Goal: Information Seeking & Learning: Find specific page/section

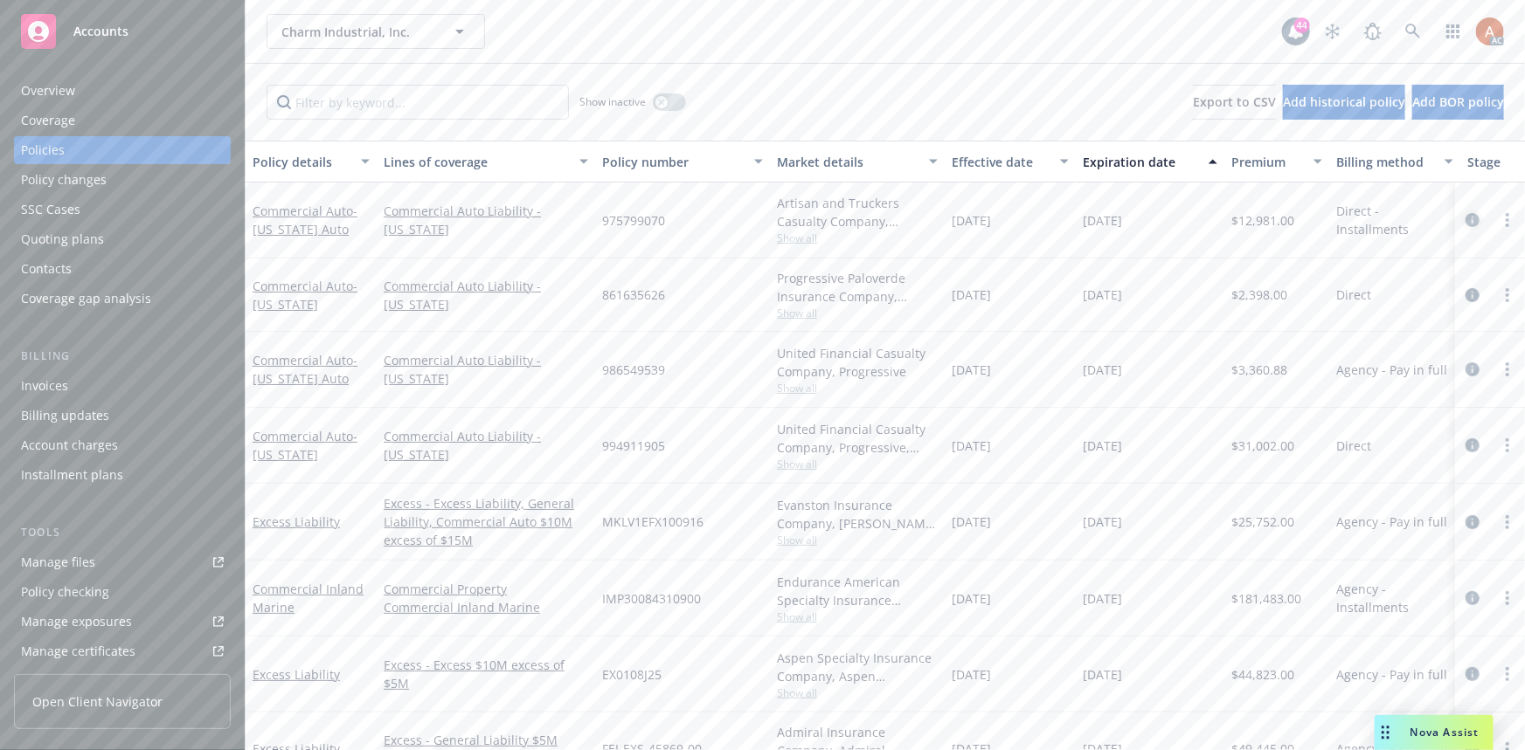
click at [1465, 220] on icon "circleInformation" at bounding box center [1472, 220] width 14 height 14
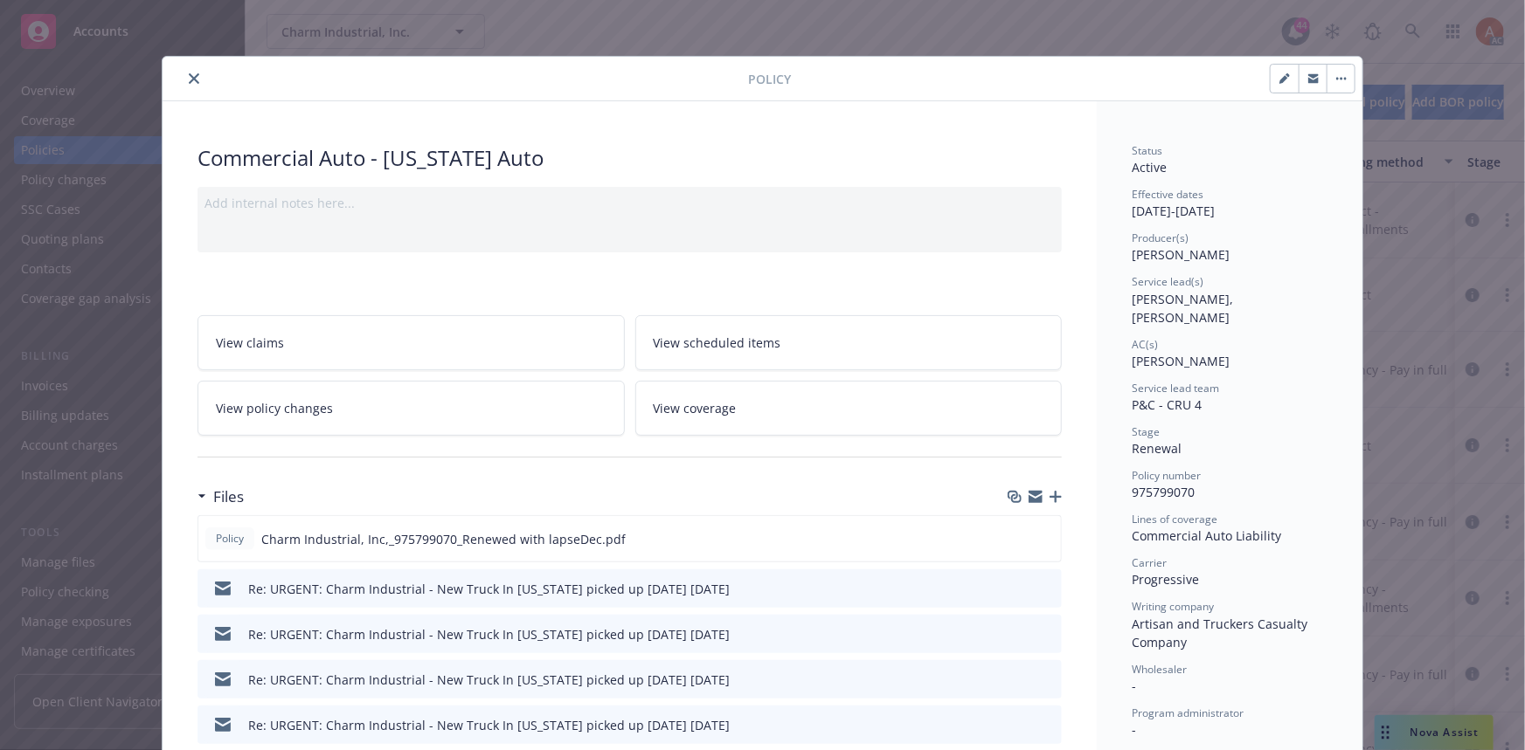
click at [189, 80] on icon "close" at bounding box center [194, 78] width 10 height 10
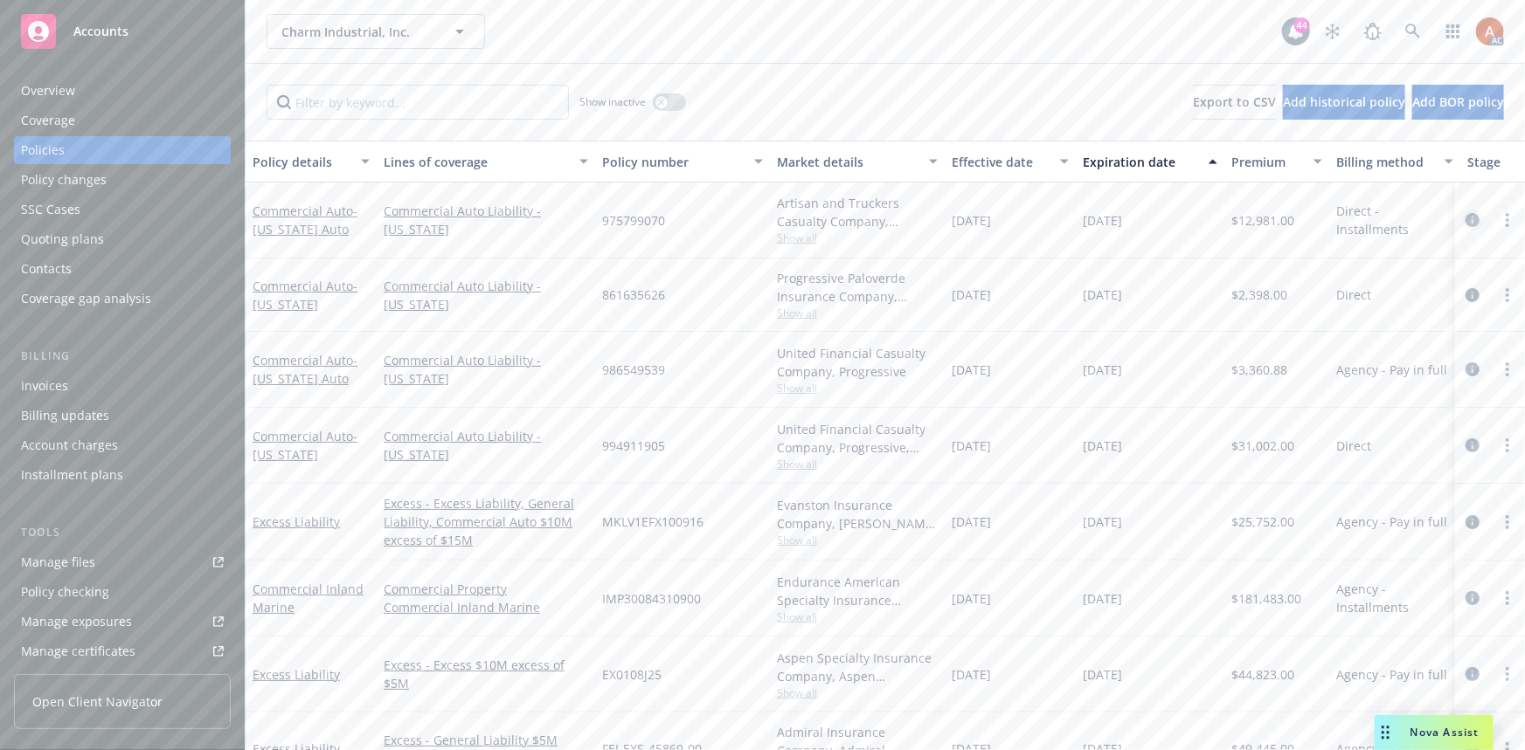
click at [1465, 217] on icon "circleInformation" at bounding box center [1472, 220] width 14 height 14
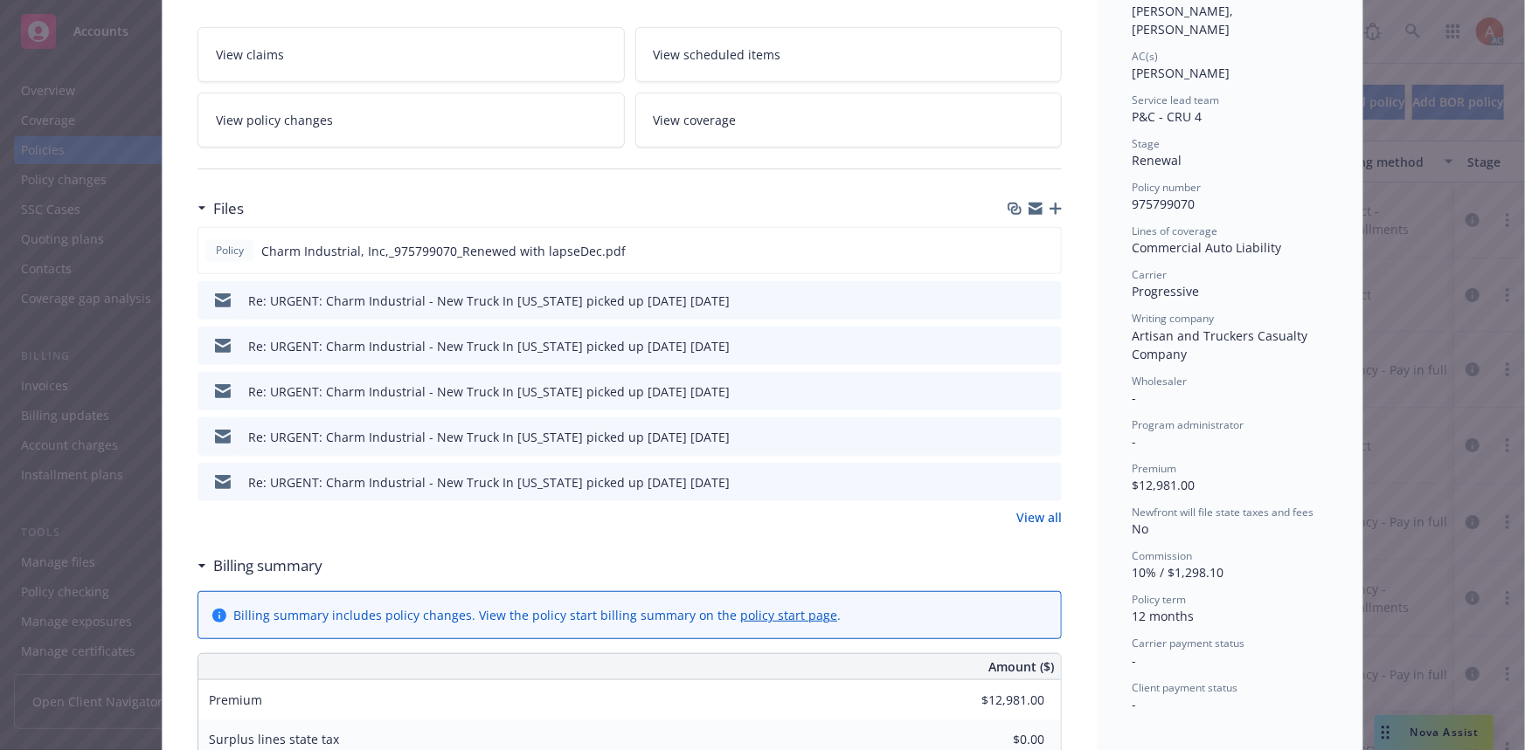
scroll to position [370, 0]
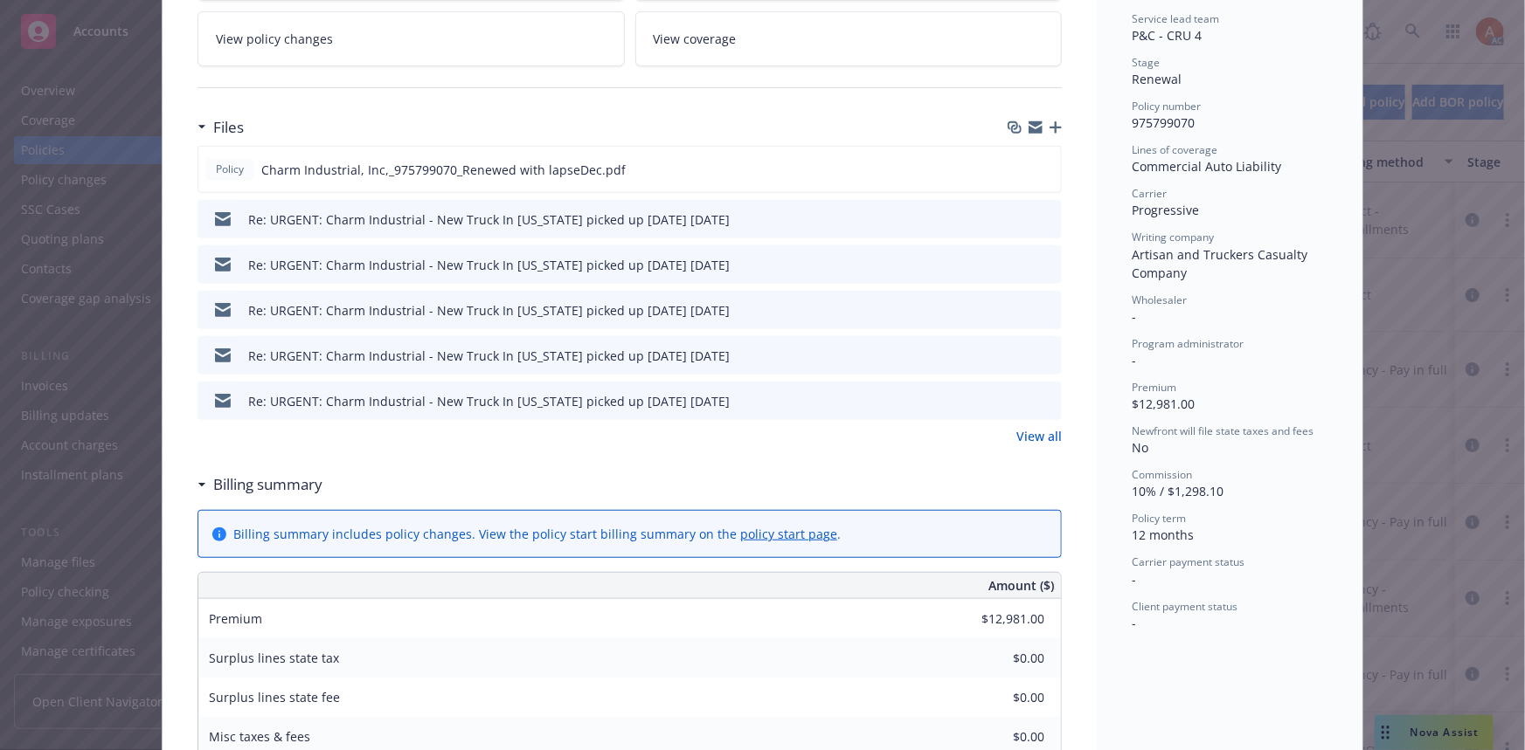
click at [1027, 436] on link "View all" at bounding box center [1038, 436] width 45 height 18
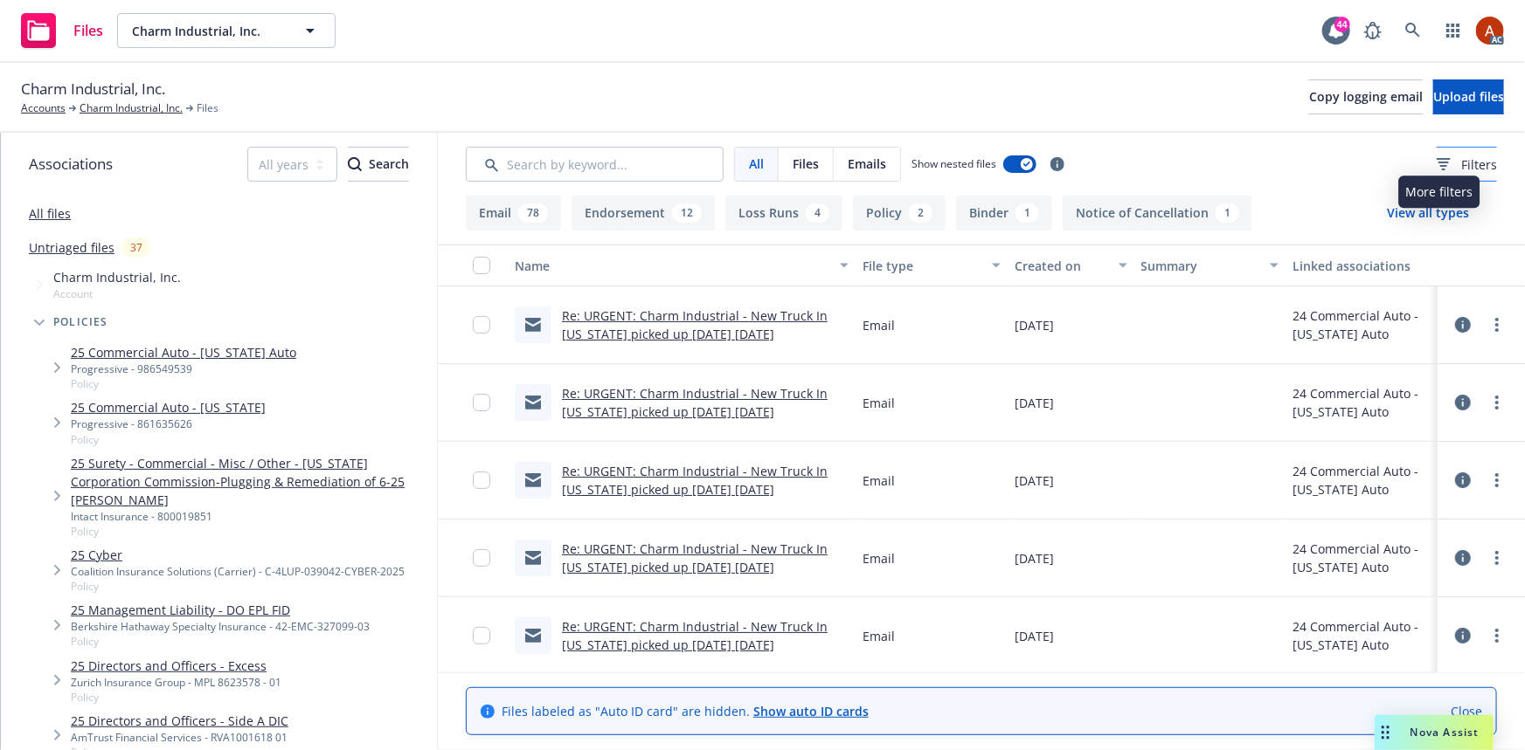
click at [1461, 166] on span "Filters" at bounding box center [1479, 165] width 36 height 18
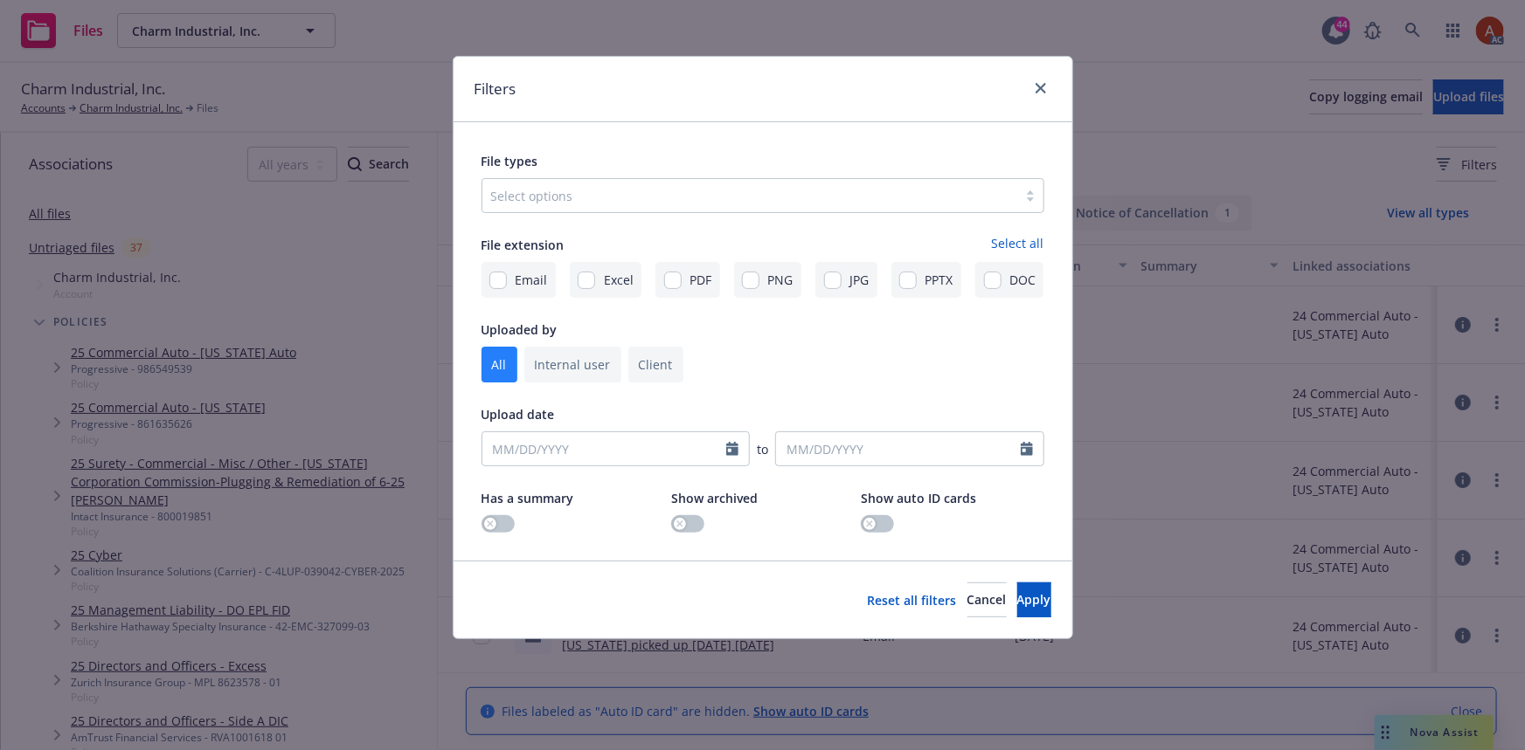
click at [776, 197] on div at bounding box center [749, 195] width 517 height 21
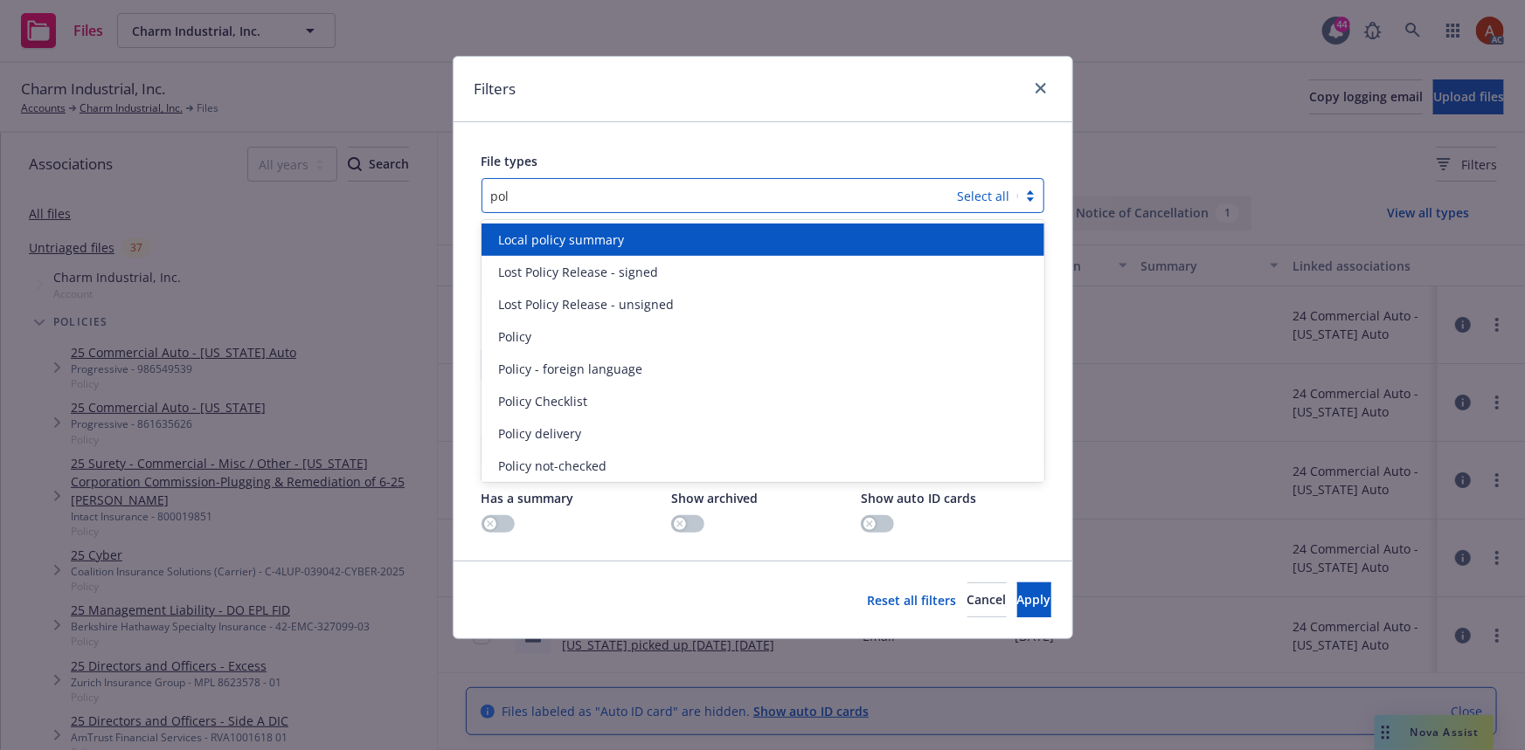
type input "poli"
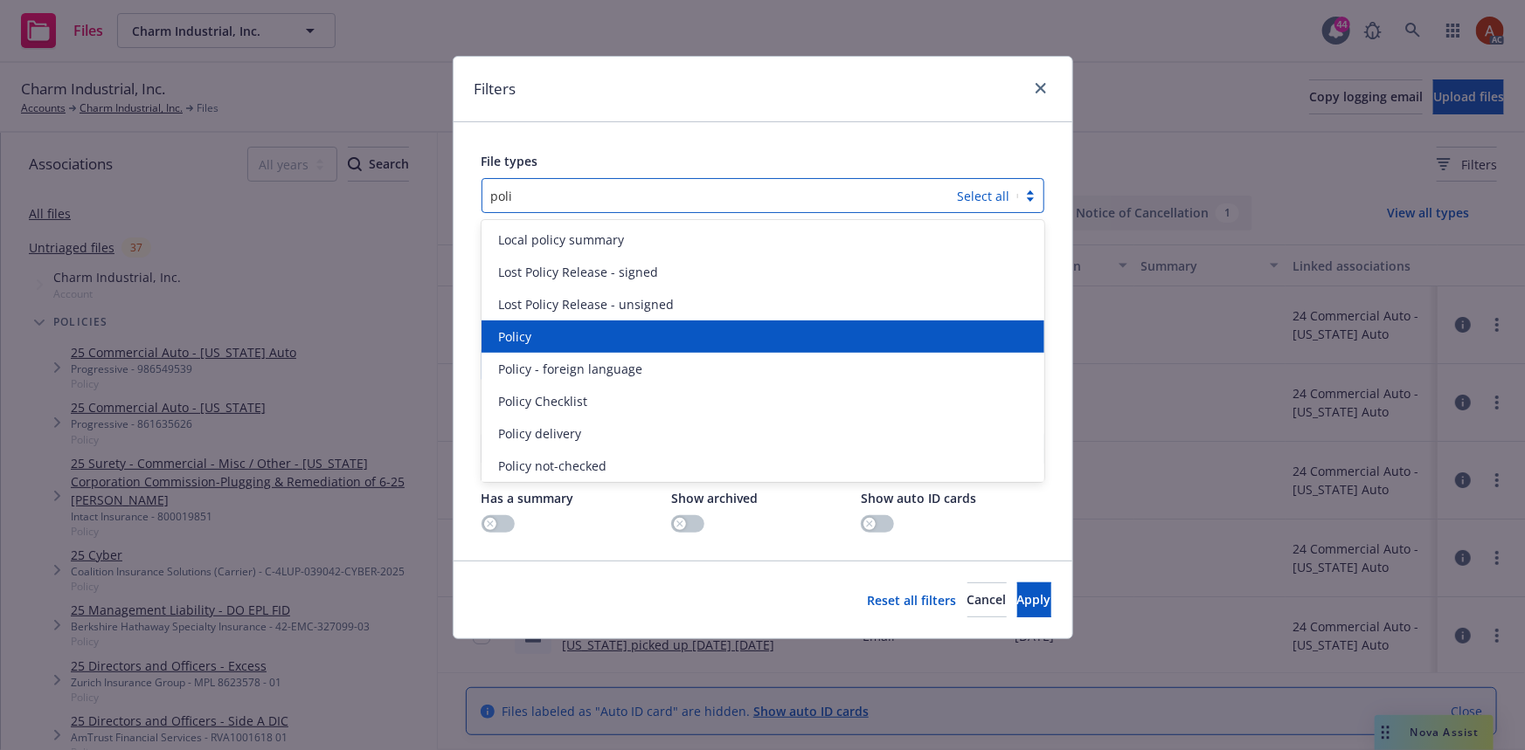
click at [516, 340] on span "Policy" at bounding box center [515, 337] width 33 height 18
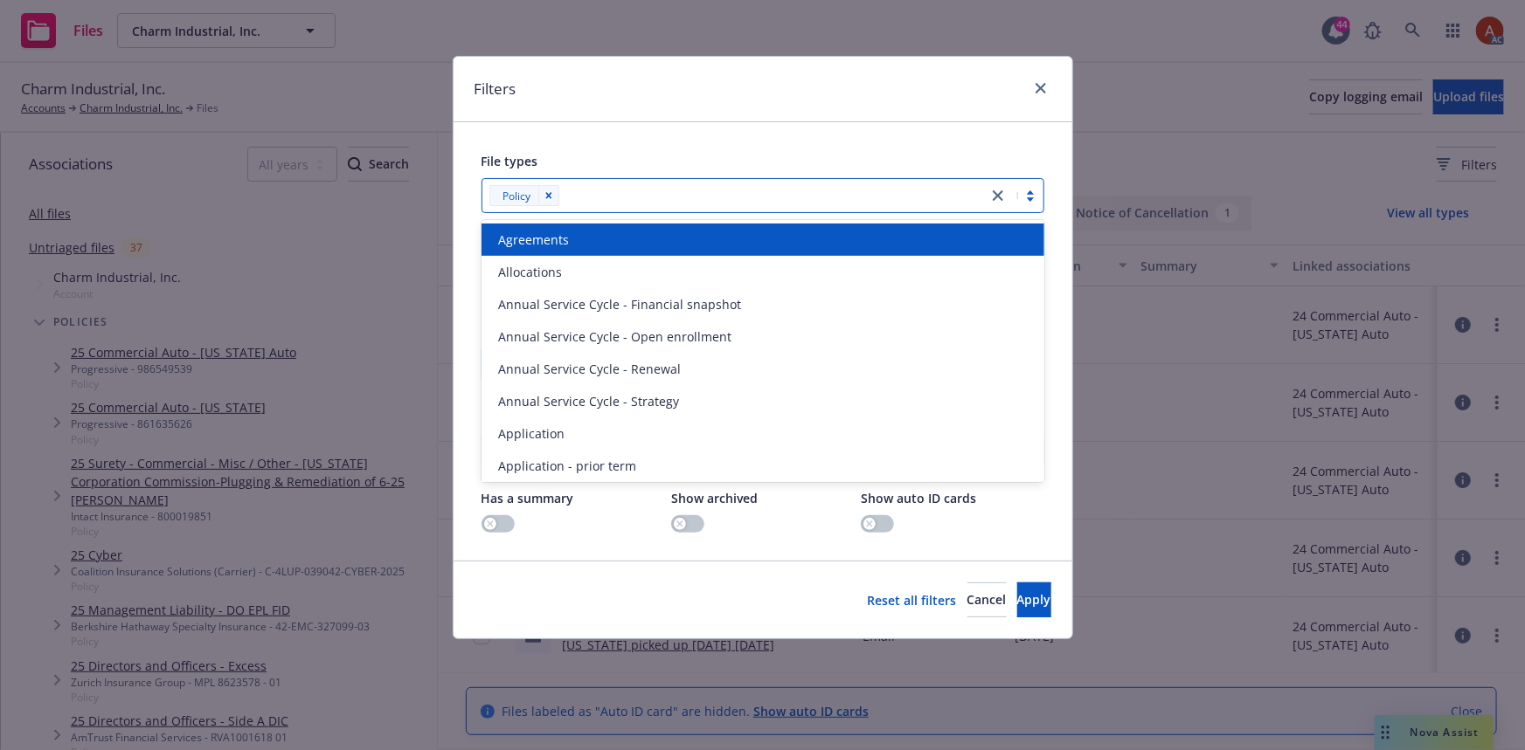
click at [596, 190] on div at bounding box center [771, 195] width 414 height 21
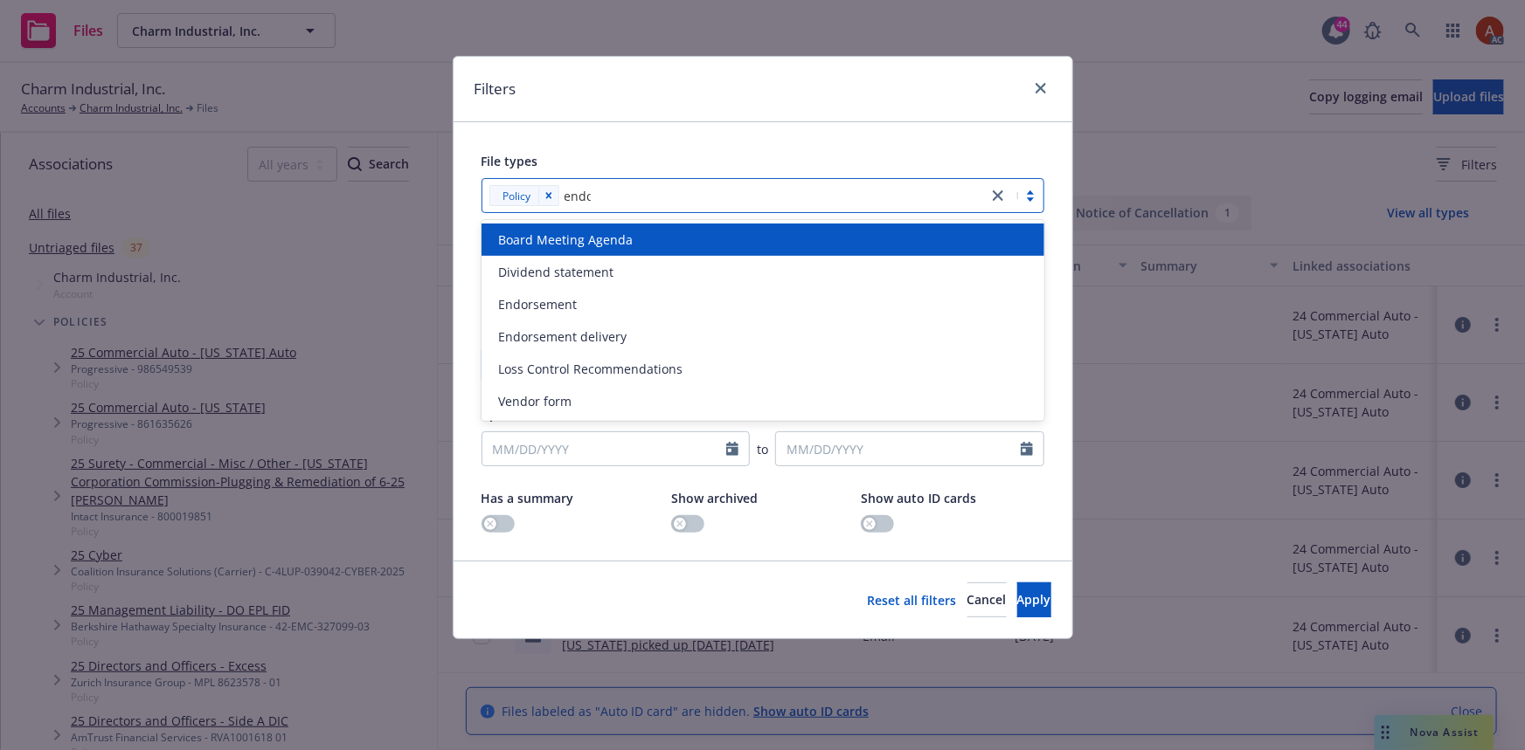
type input "endor"
click at [543, 248] on span "Endorsement" at bounding box center [538, 240] width 79 height 18
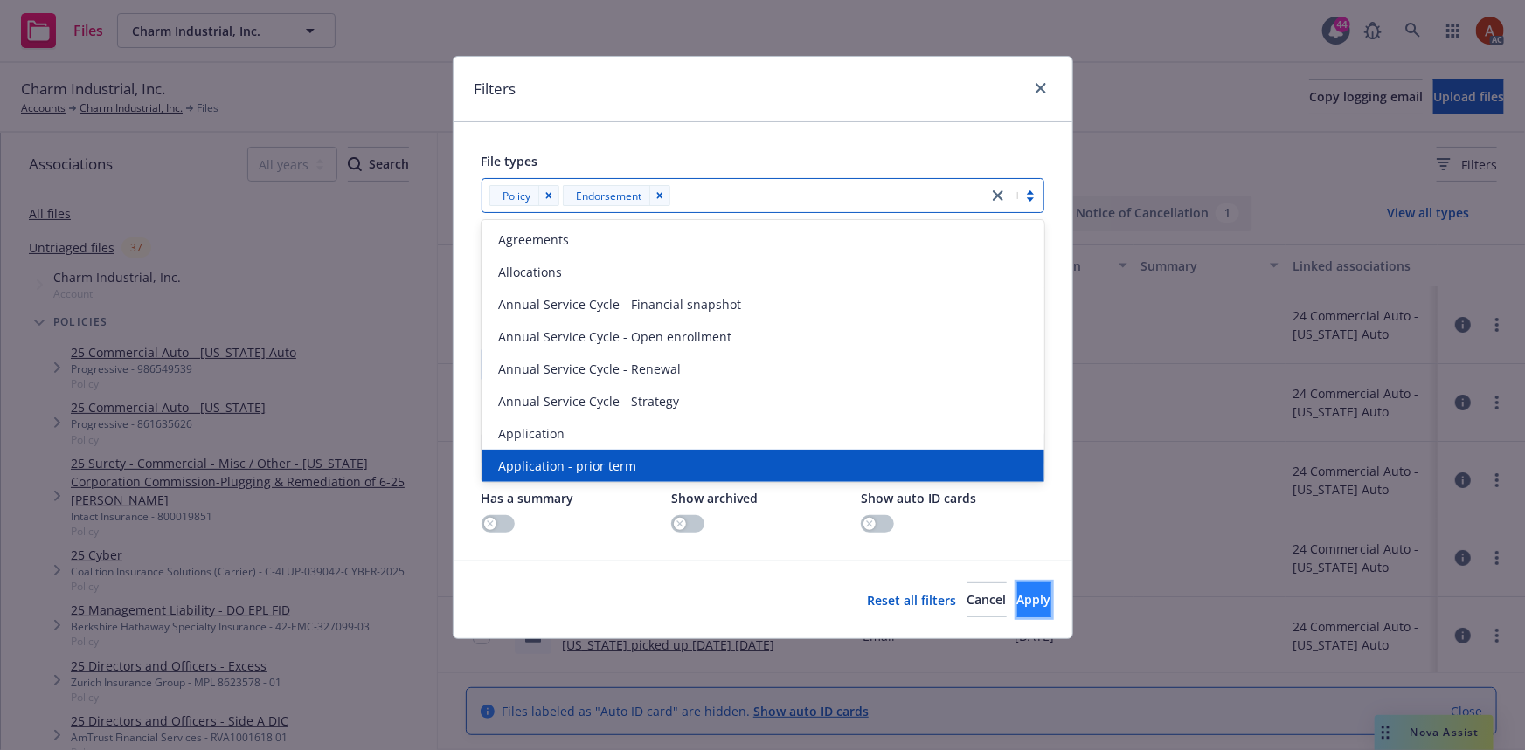
click at [1017, 604] on span "Apply" at bounding box center [1034, 599] width 34 height 17
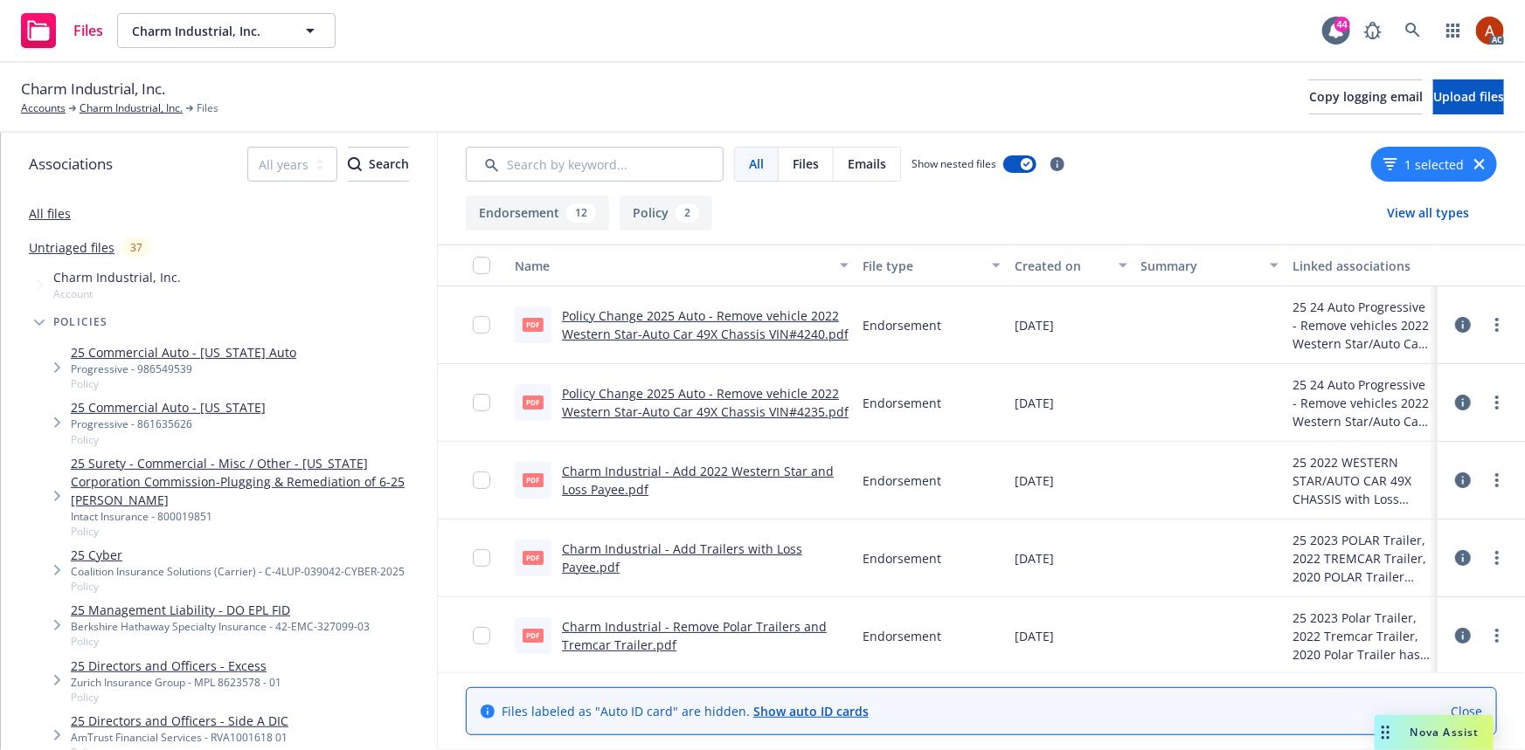
drag, startPoint x: 675, startPoint y: 211, endPoint x: 681, endPoint y: 222, distance: 12.9
click at [675, 211] on div "2" at bounding box center [687, 213] width 24 height 19
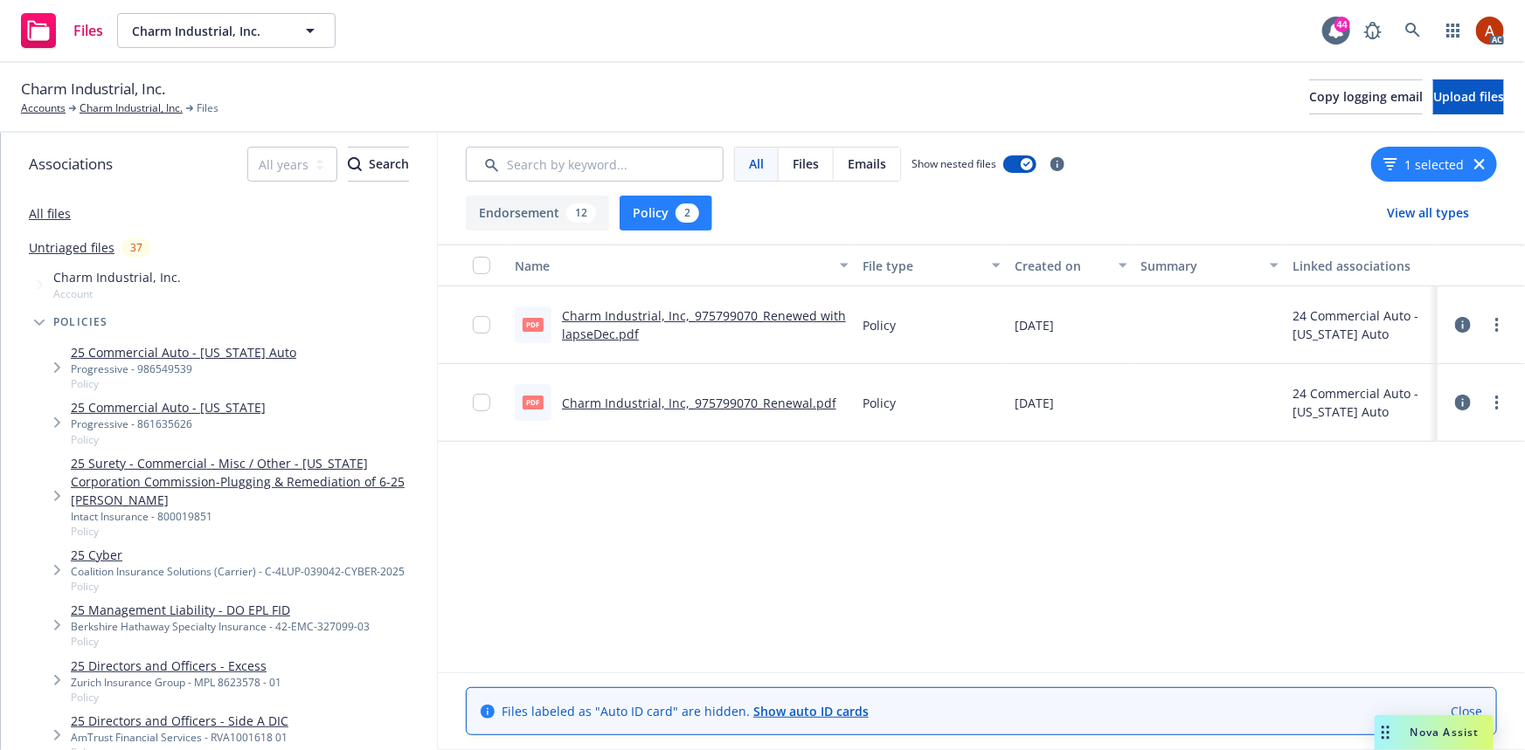
click at [532, 211] on button "Endorsement 12" at bounding box center [537, 213] width 143 height 35
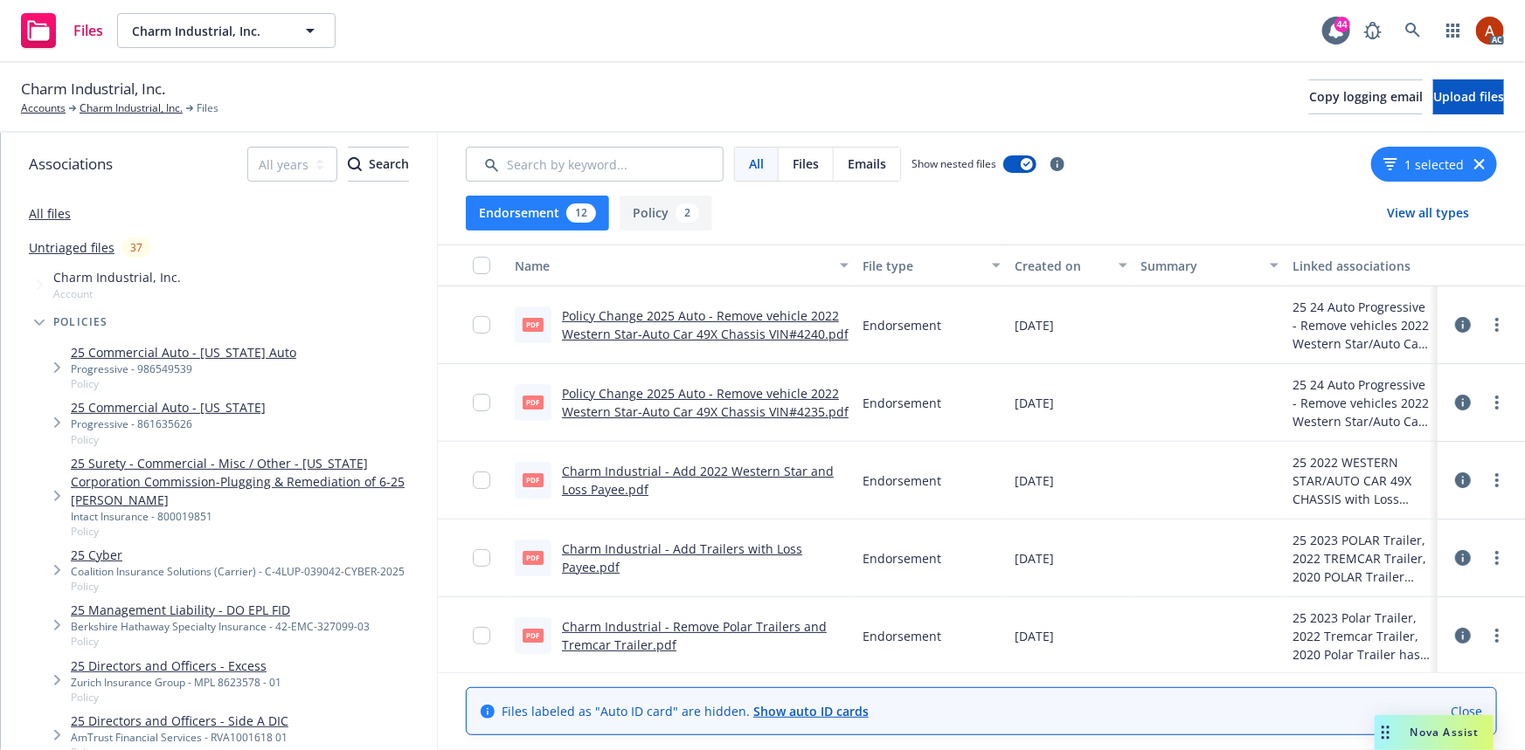
click at [590, 221] on button "Endorsement 12" at bounding box center [537, 213] width 143 height 35
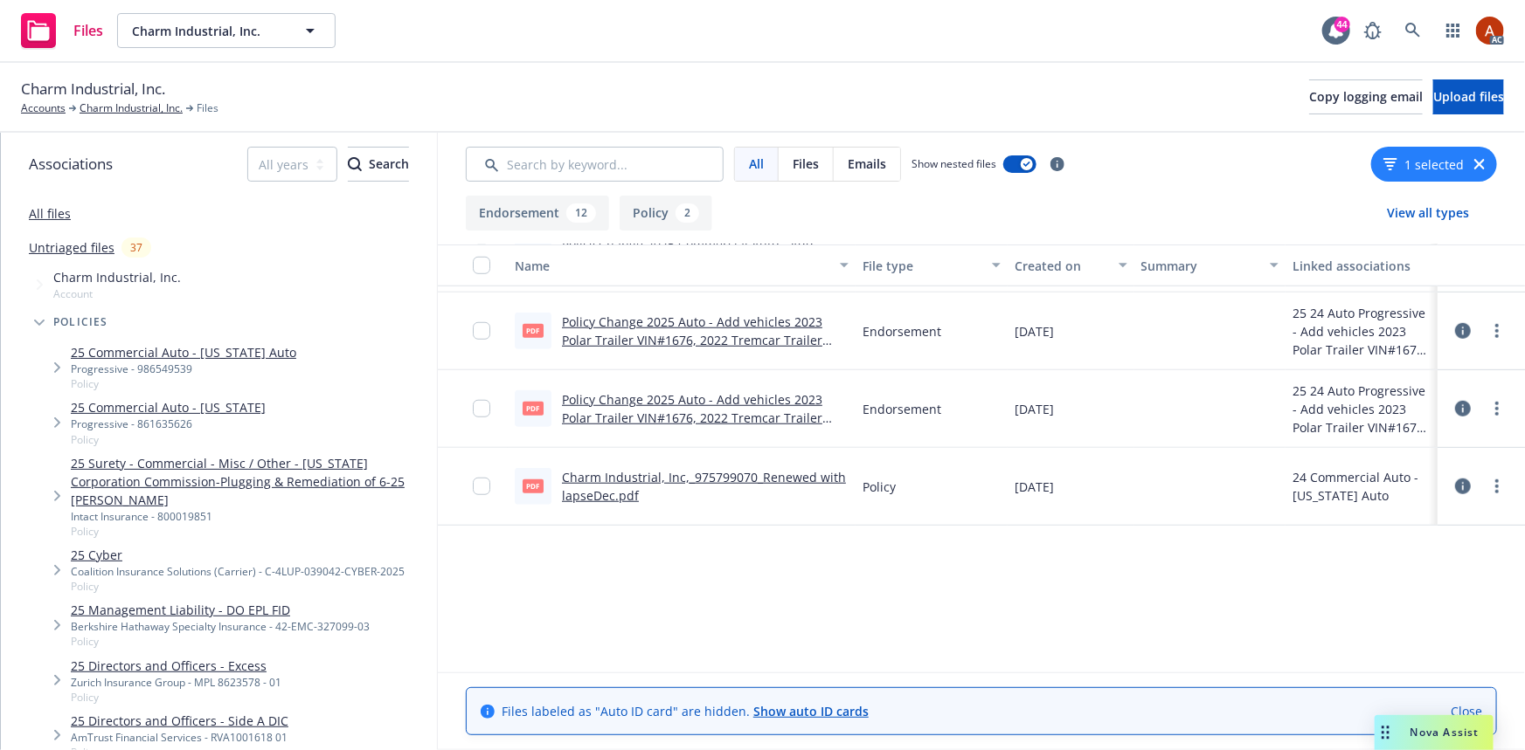
scroll to position [297, 0]
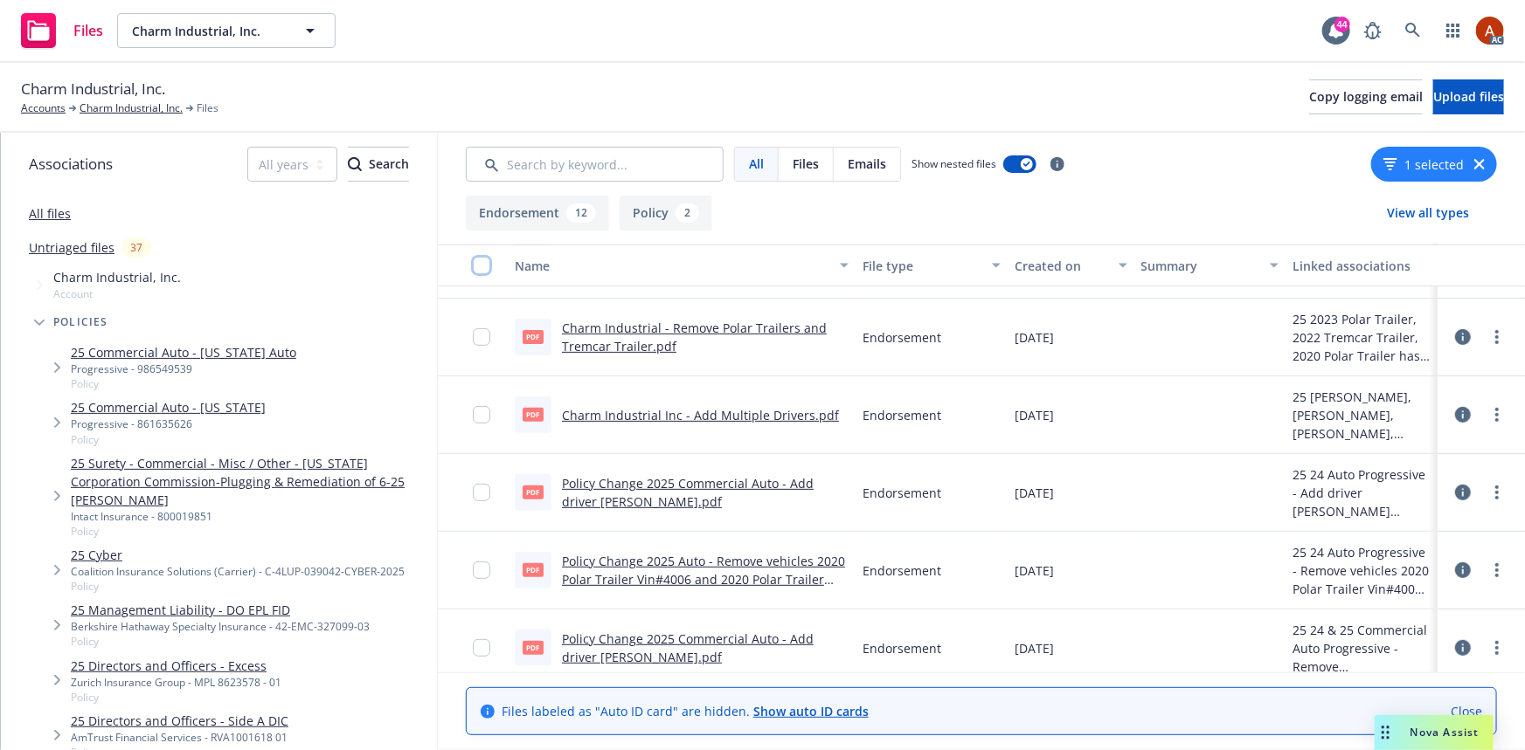
click at [474, 265] on input "checkbox" at bounding box center [481, 265] width 17 height 17
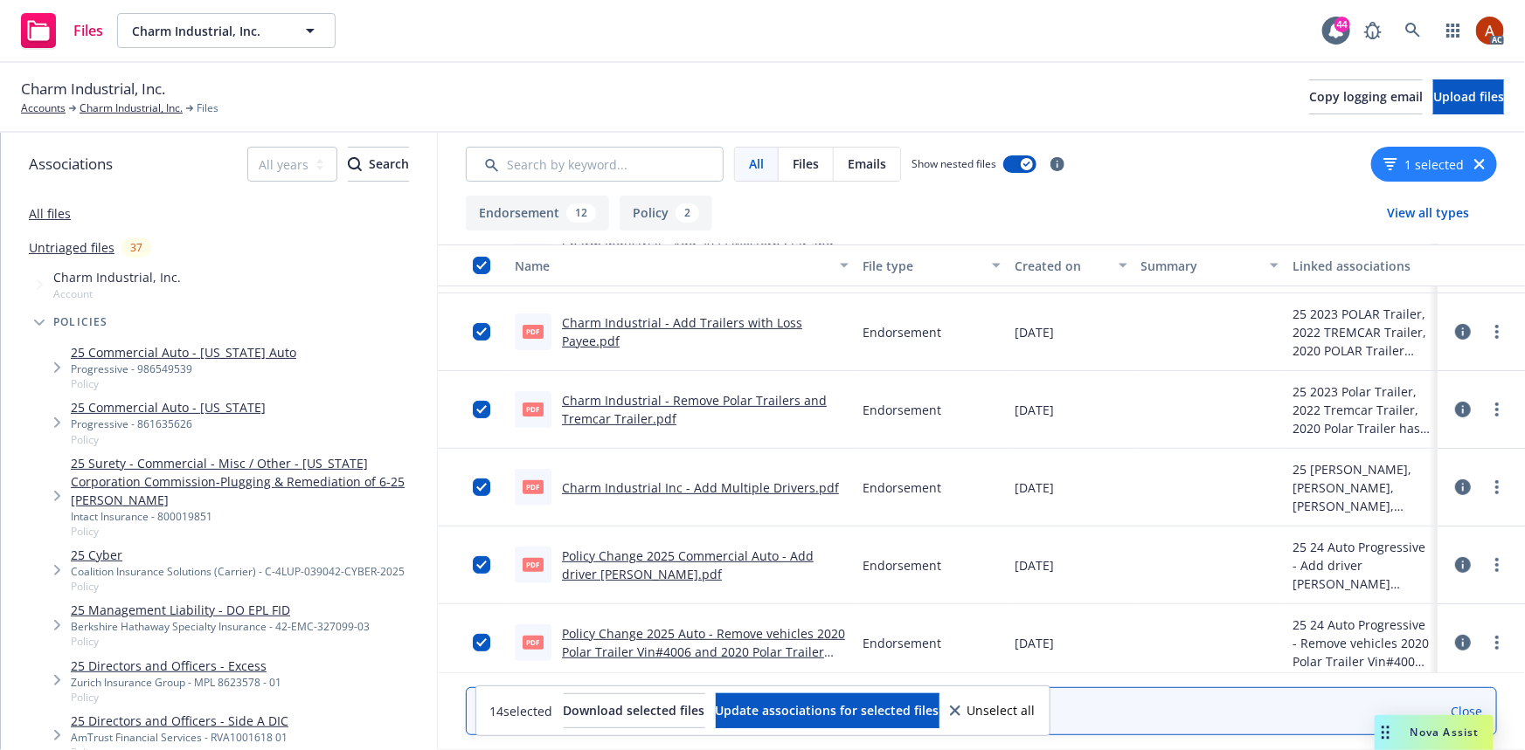
scroll to position [59, 0]
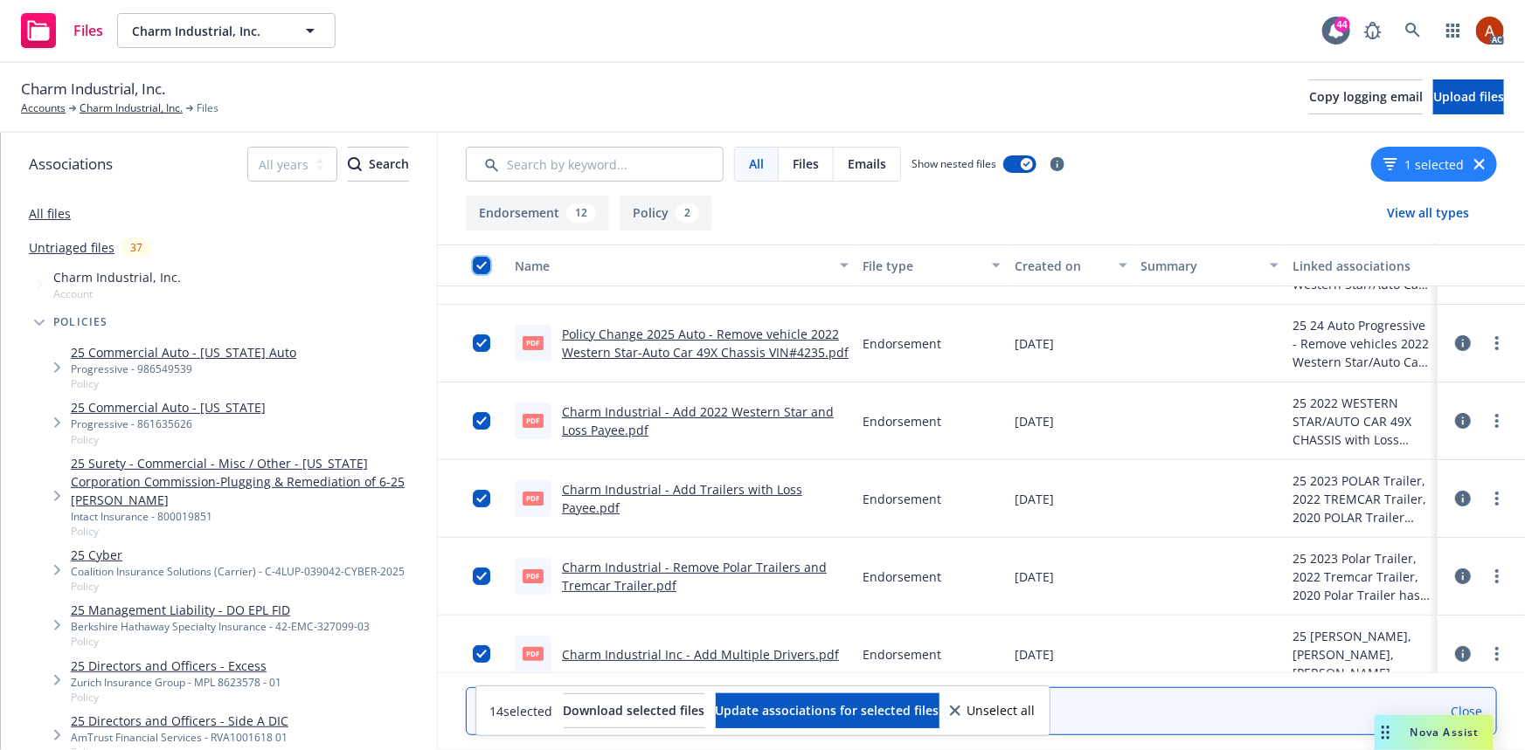
click at [477, 264] on input "checkbox" at bounding box center [481, 265] width 17 height 17
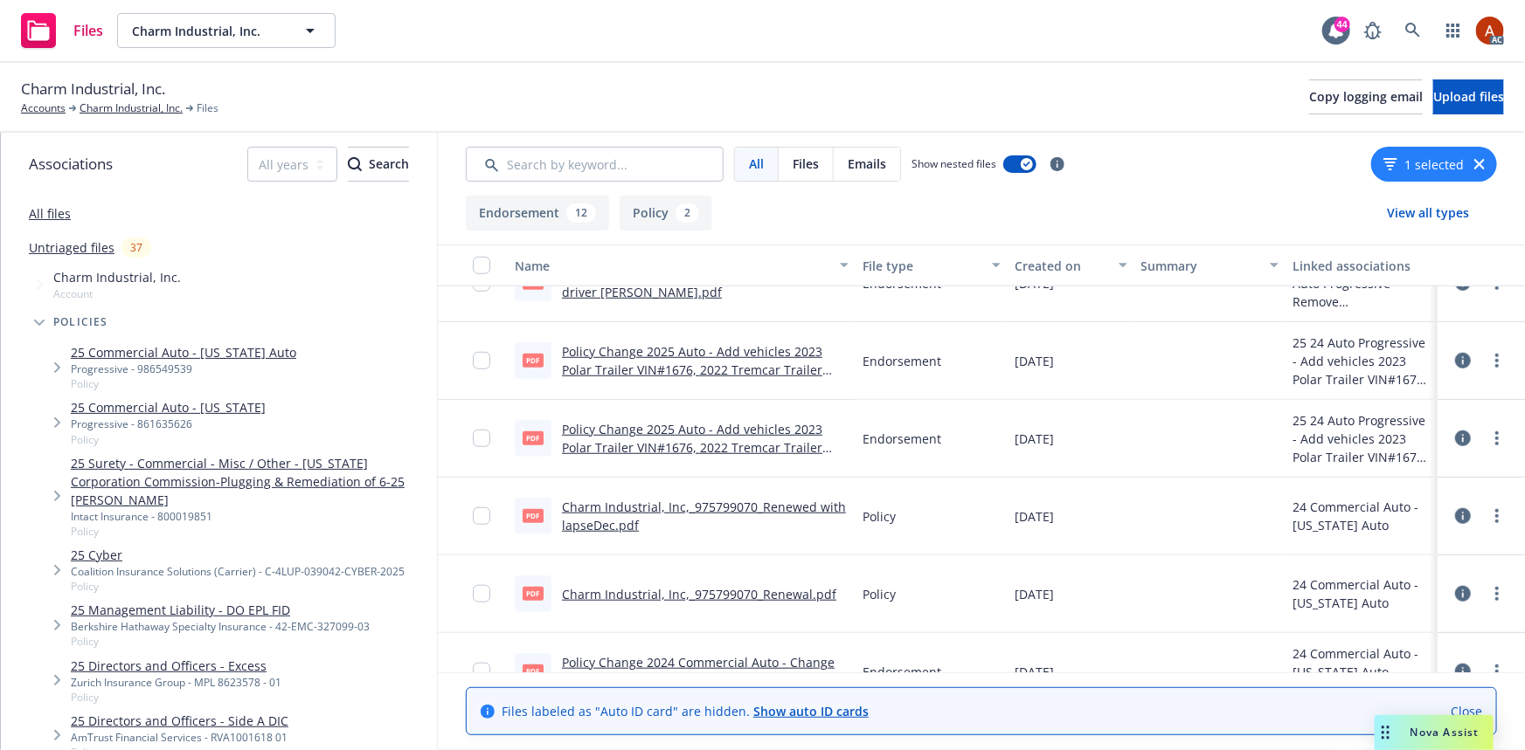
scroll to position [695, 0]
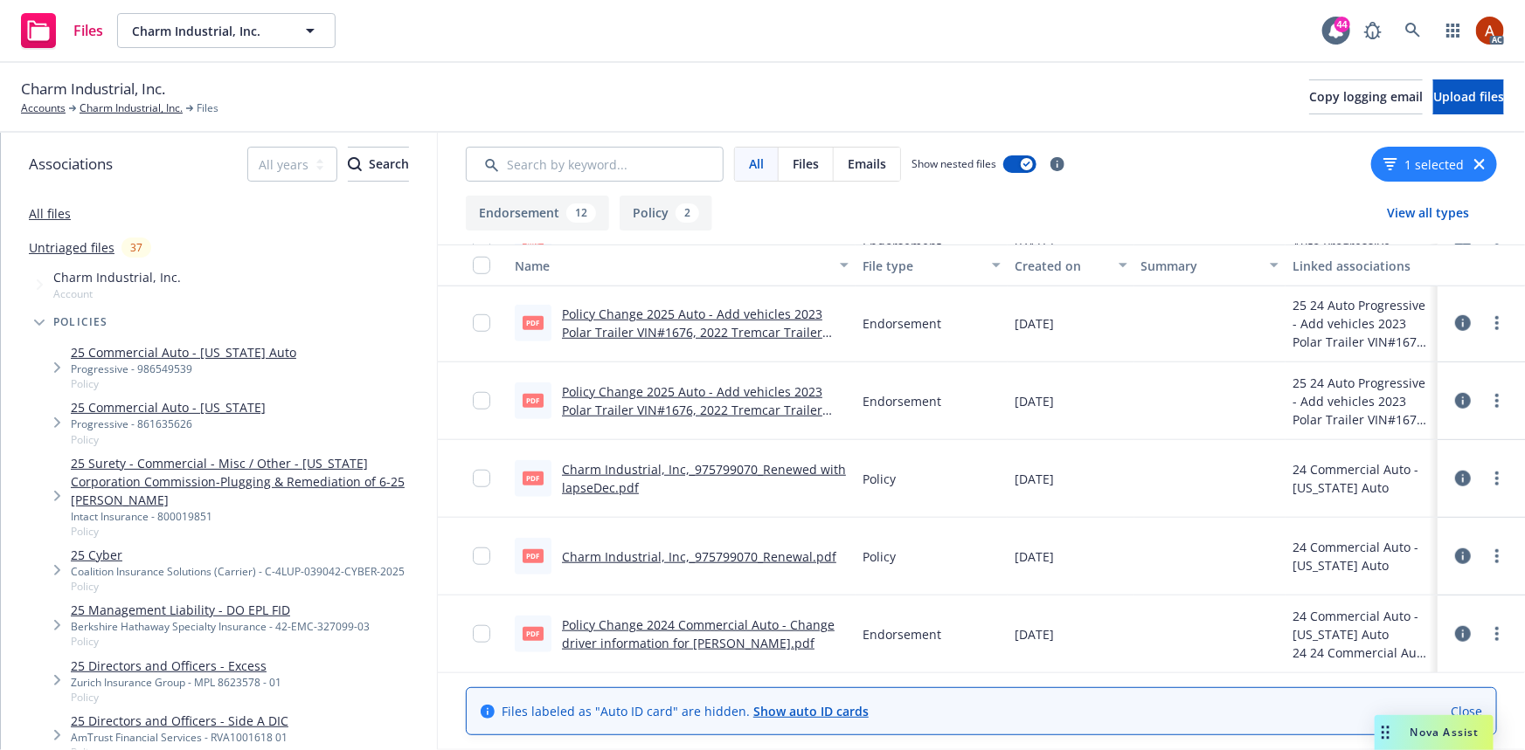
click at [711, 466] on link "Charm Industrial, Inc,_975799070_Renewed with lapseDec.pdf" at bounding box center [704, 478] width 284 height 35
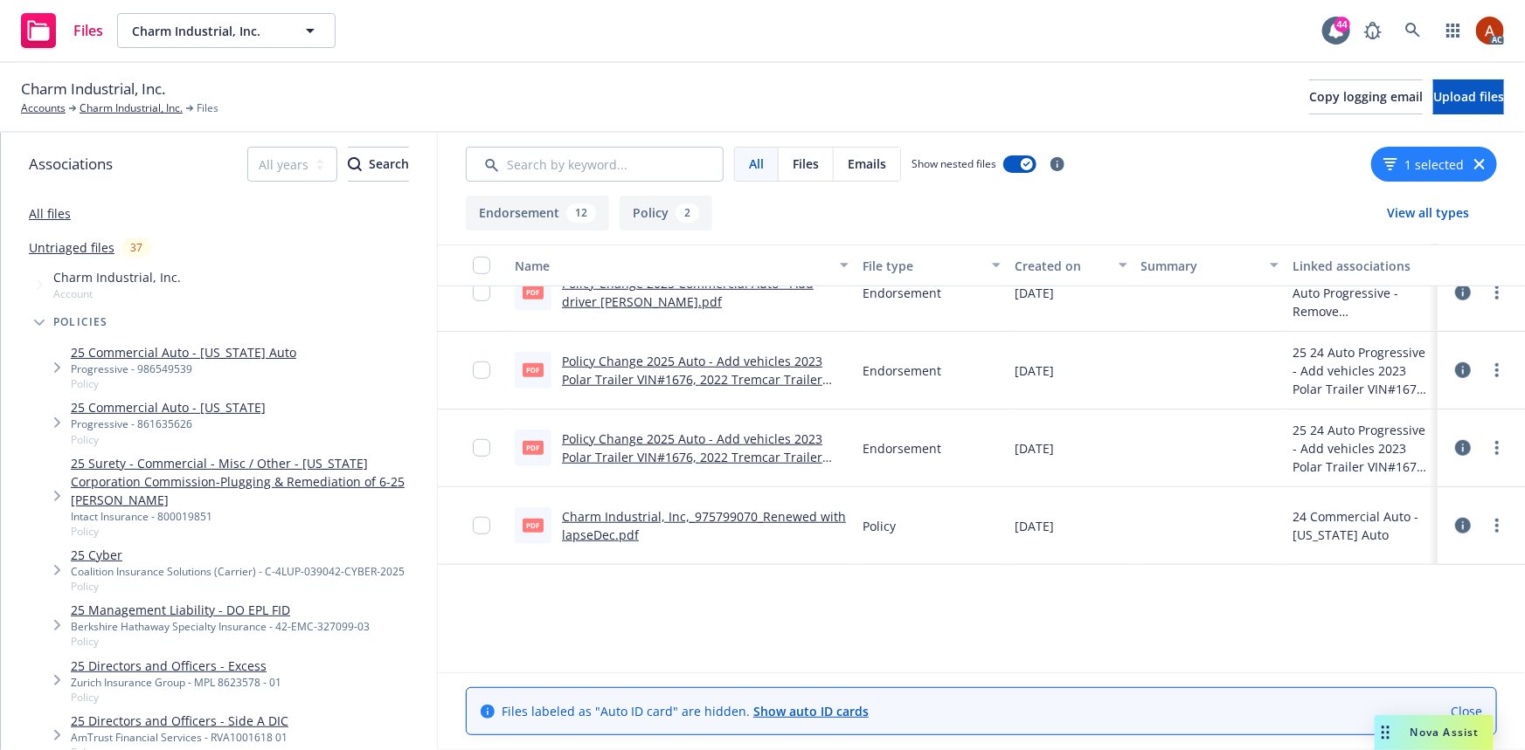
scroll to position [377, 0]
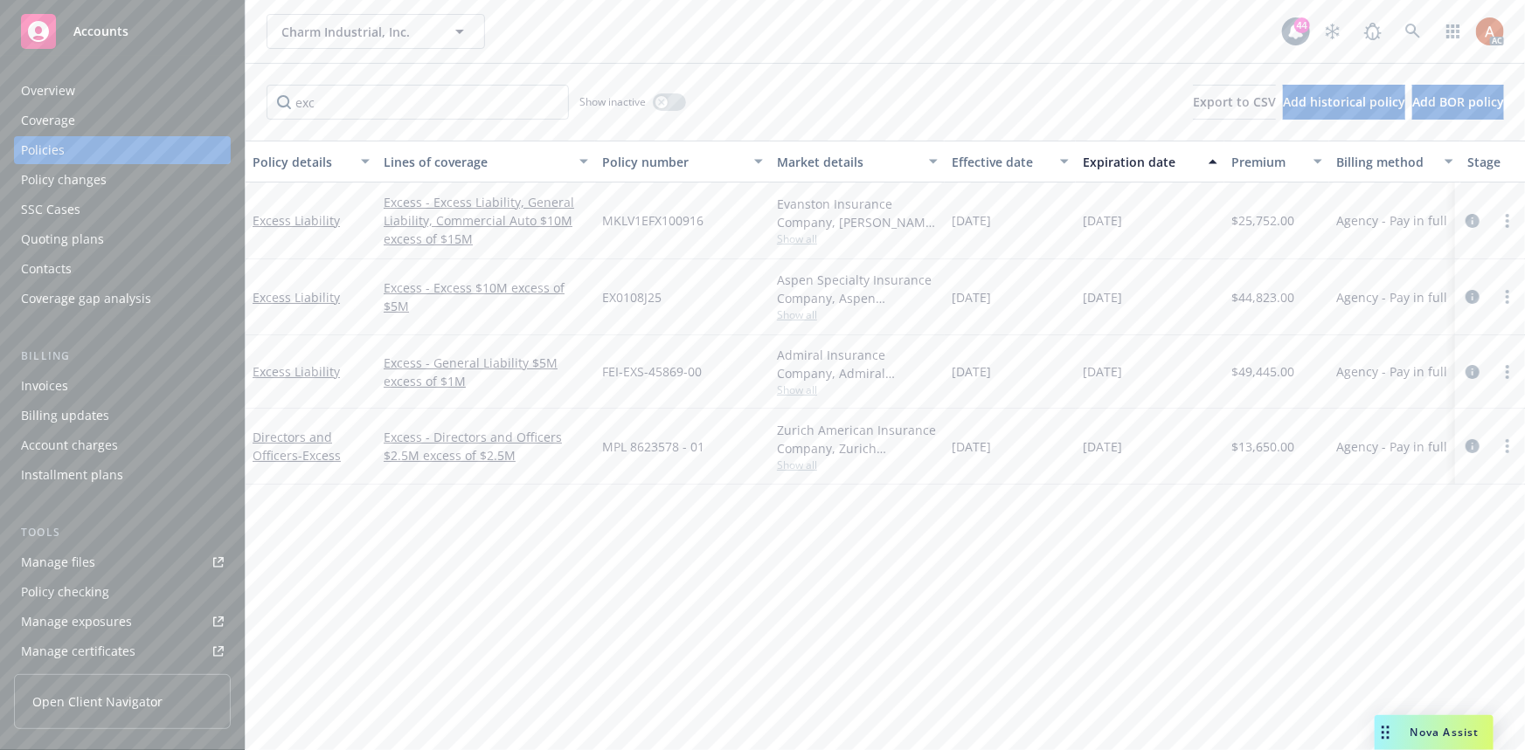
click at [52, 93] on div "Overview" at bounding box center [48, 91] width 54 height 28
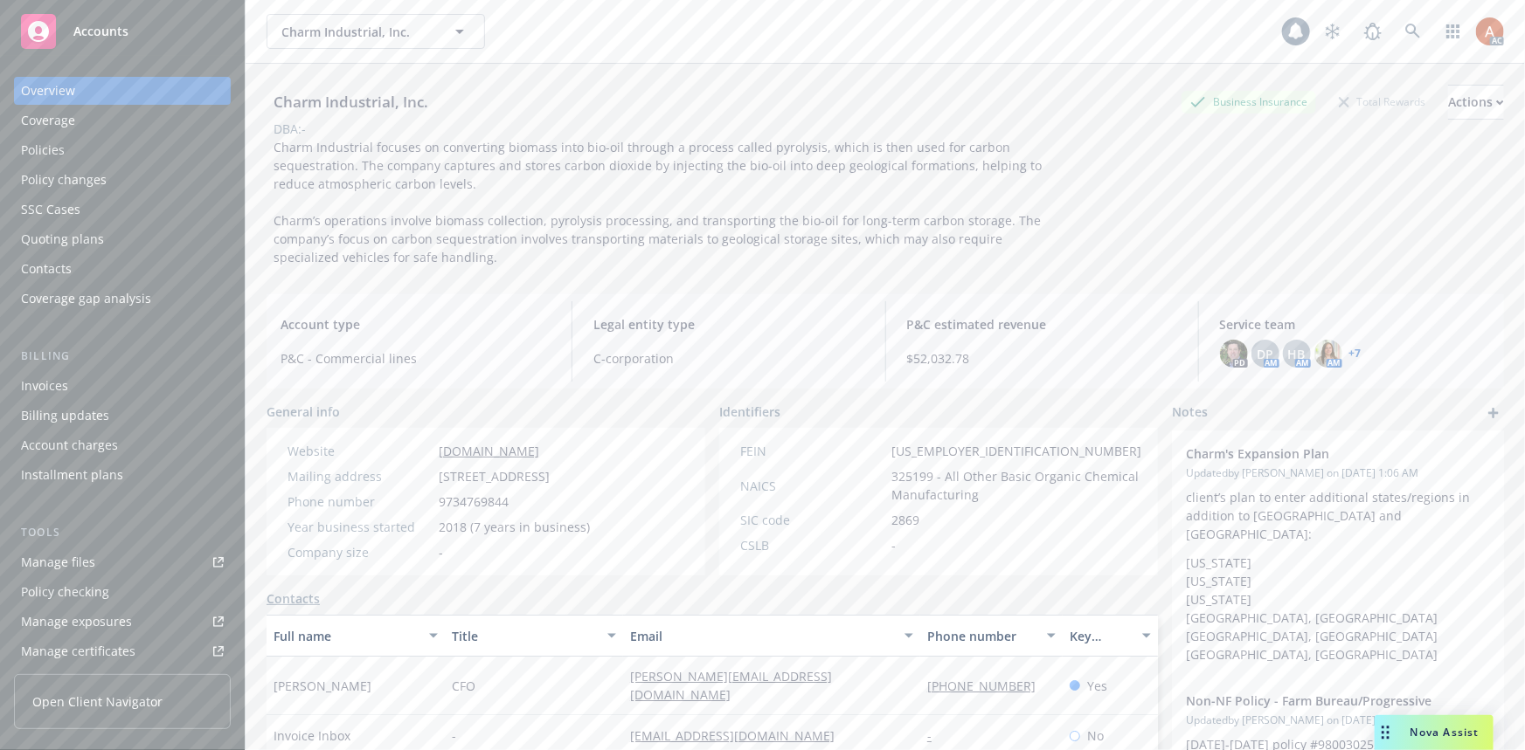
scroll to position [158, 0]
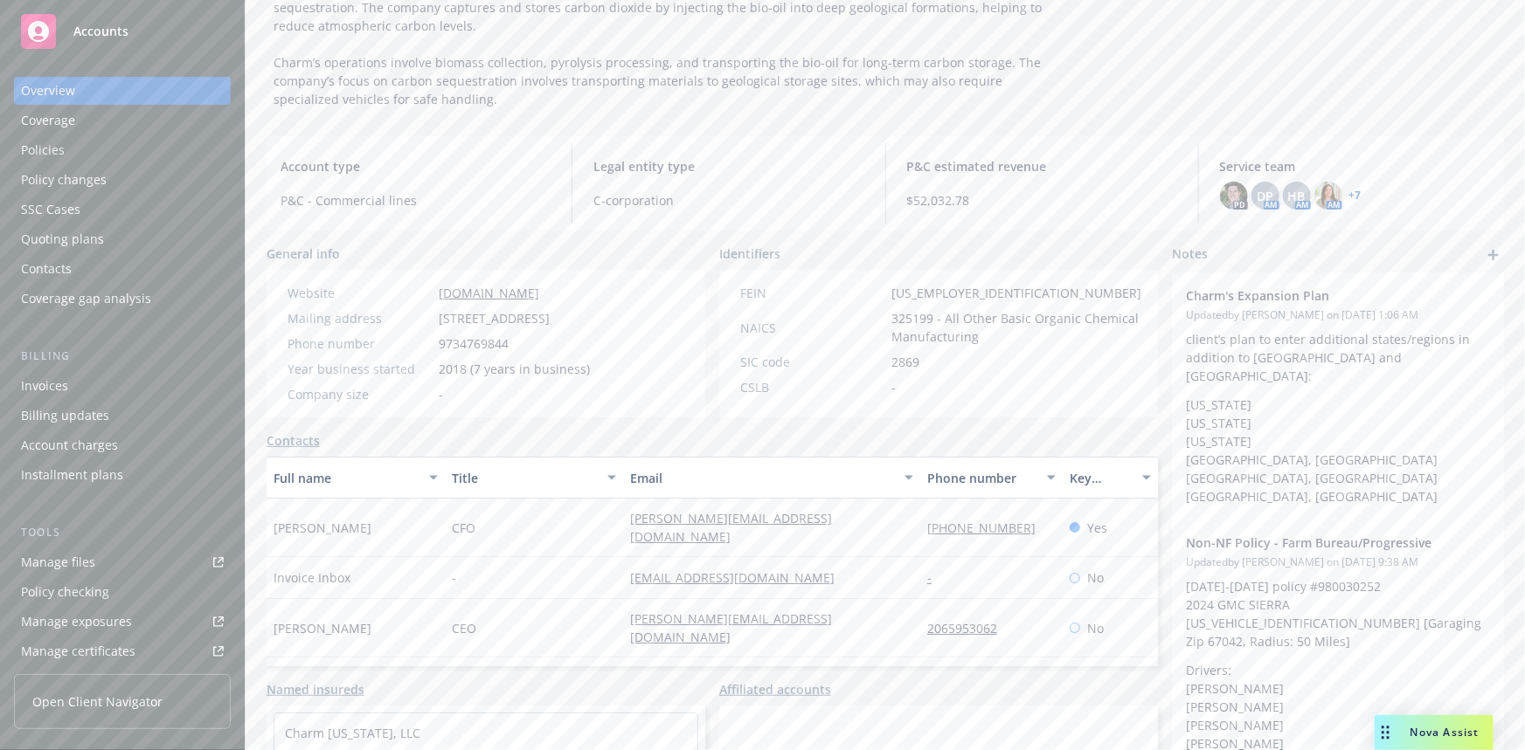
click at [53, 149] on div "Policies" at bounding box center [43, 150] width 44 height 28
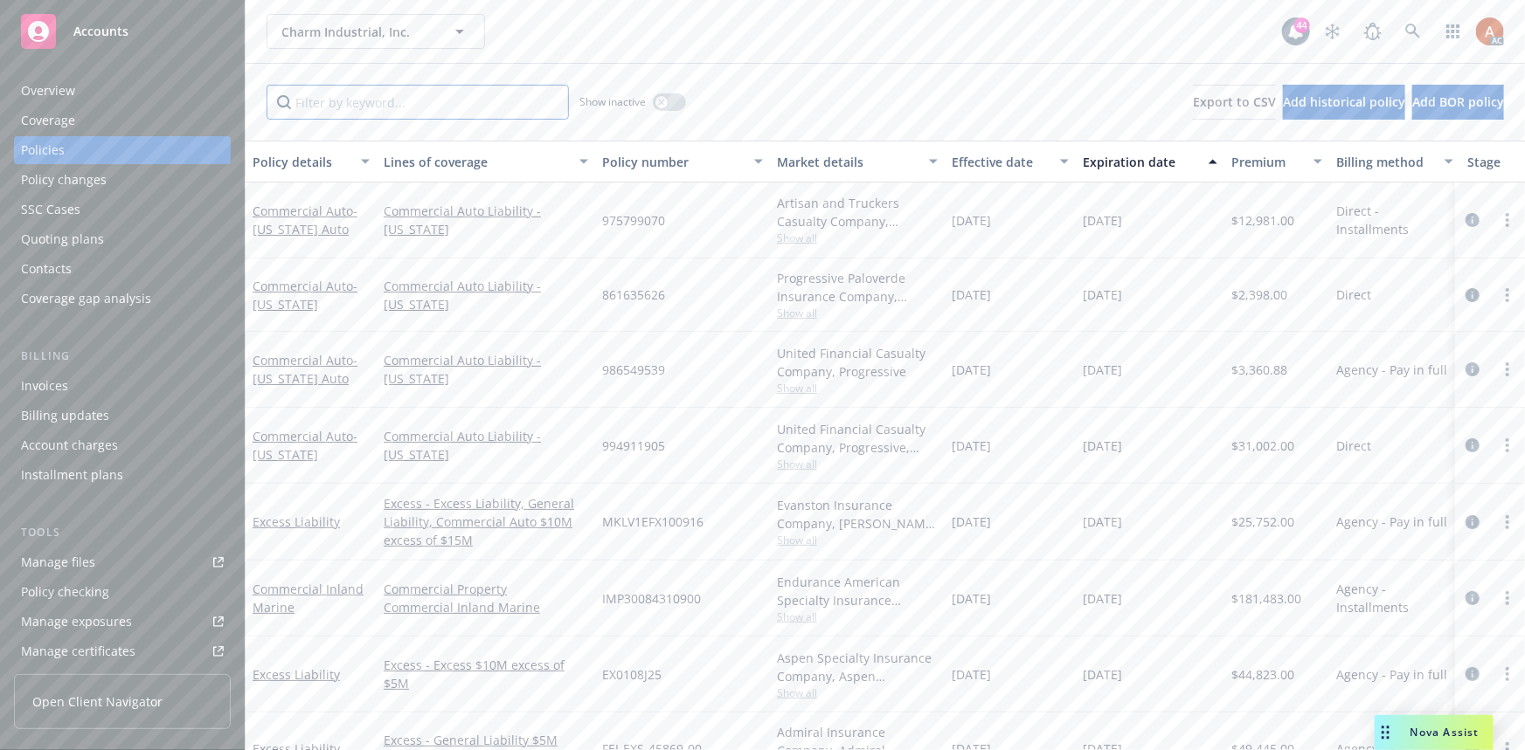
click at [432, 97] on input "Filter by keyword..." at bounding box center [417, 102] width 302 height 35
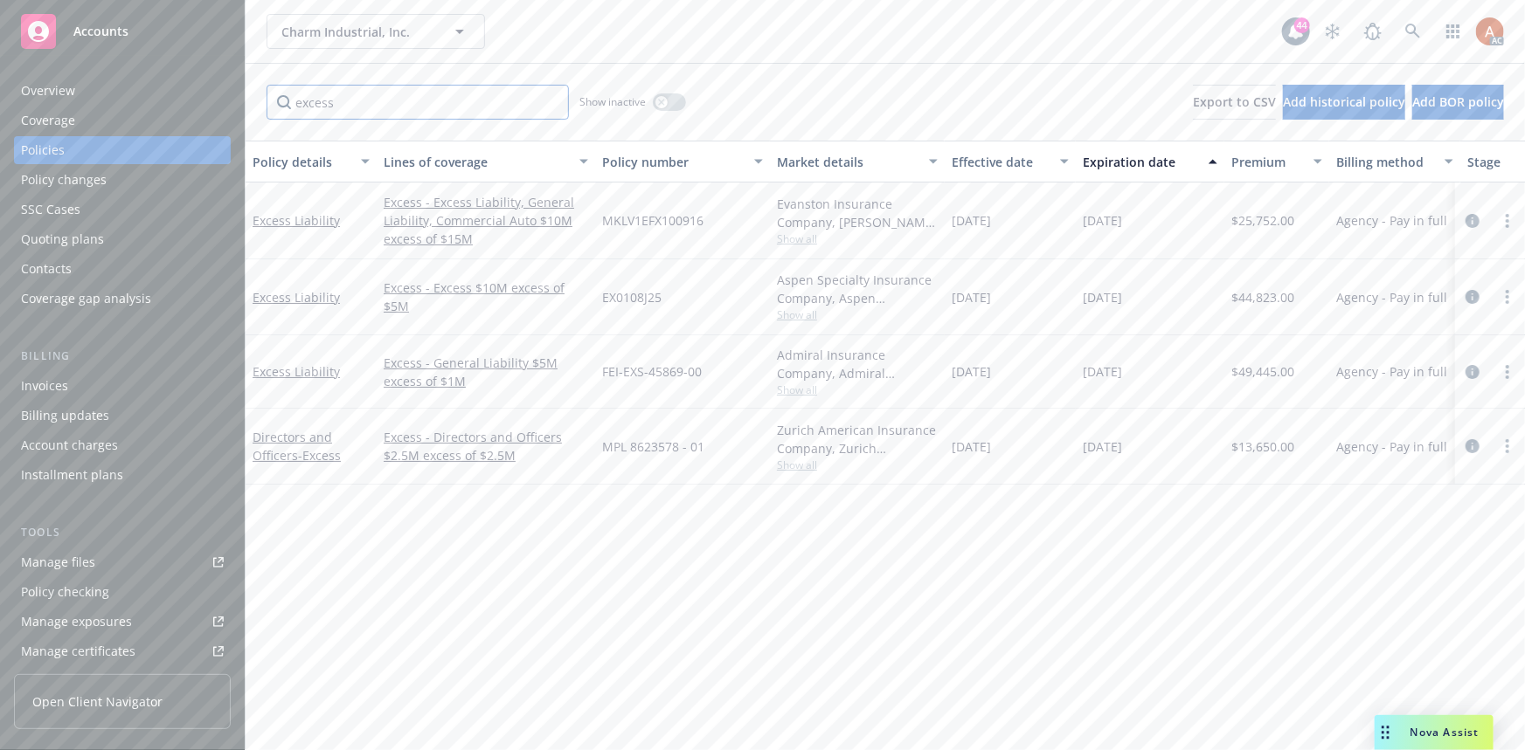
type input "excess"
click at [804, 240] on span "Show all" at bounding box center [857, 239] width 161 height 15
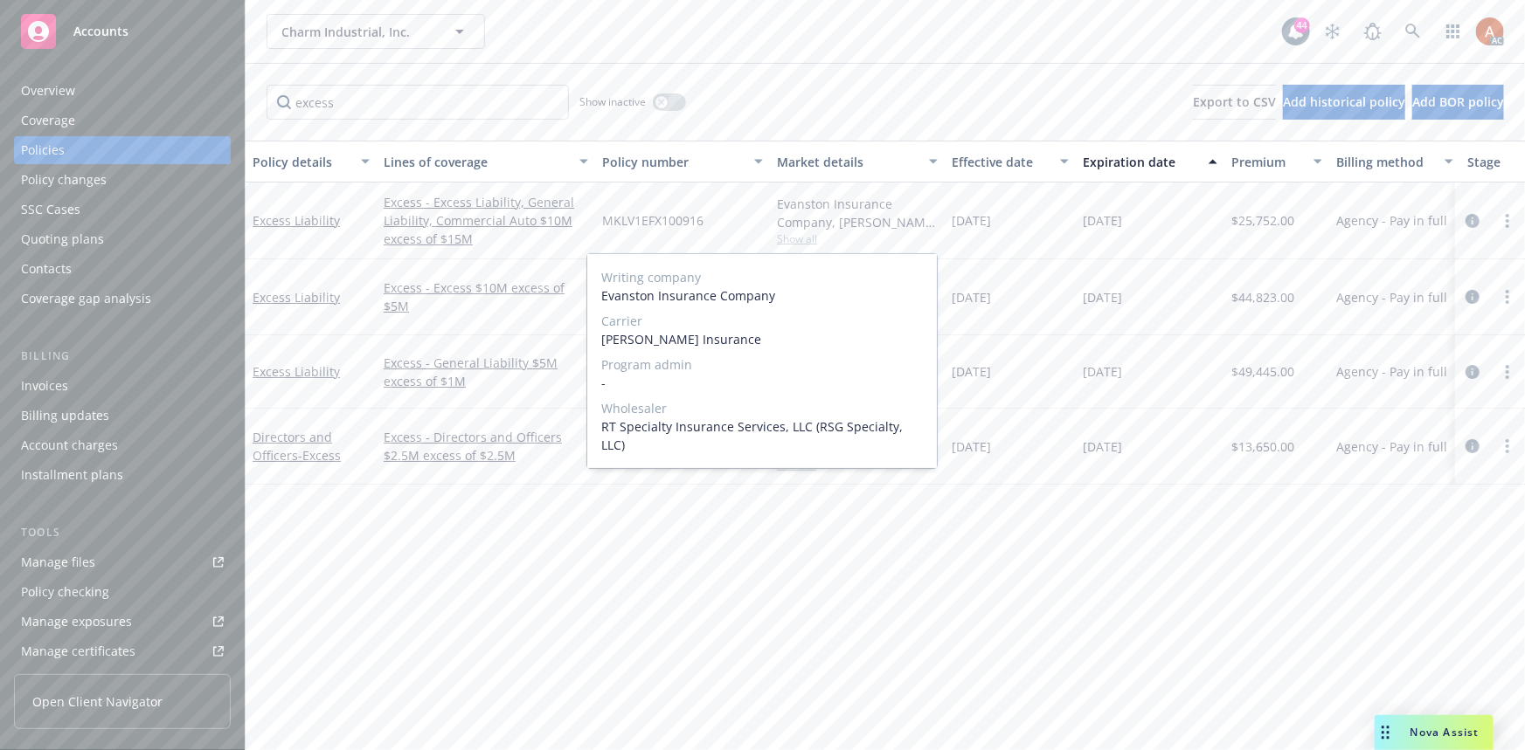
click at [804, 240] on span "Show all" at bounding box center [857, 239] width 161 height 15
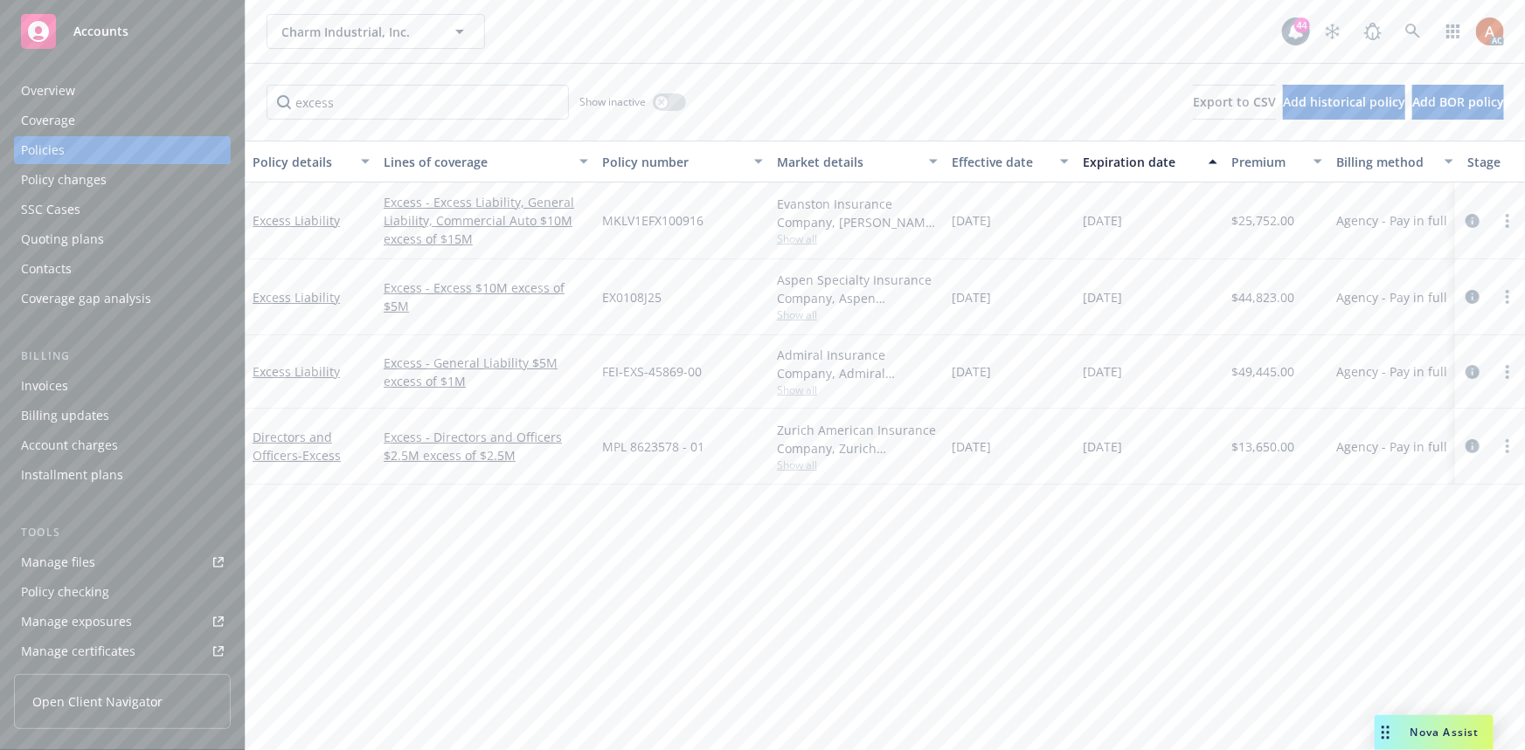
click at [809, 319] on span "Show all" at bounding box center [857, 315] width 161 height 15
click at [796, 242] on span "Show all" at bounding box center [857, 239] width 161 height 15
click at [803, 315] on span "Show all" at bounding box center [857, 315] width 161 height 15
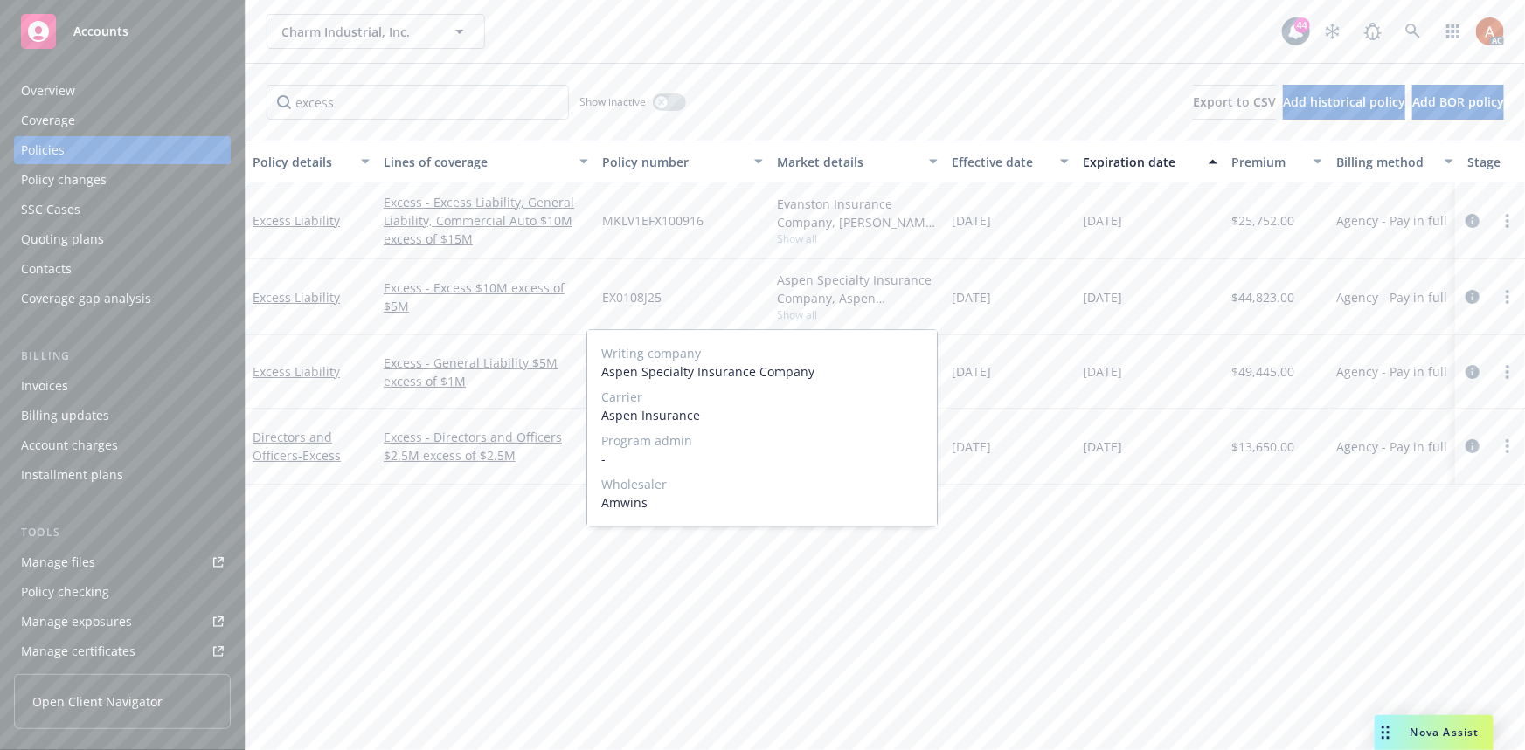
click at [799, 319] on span "Show all" at bounding box center [857, 315] width 161 height 15
click at [818, 386] on span "Show all" at bounding box center [857, 390] width 161 height 15
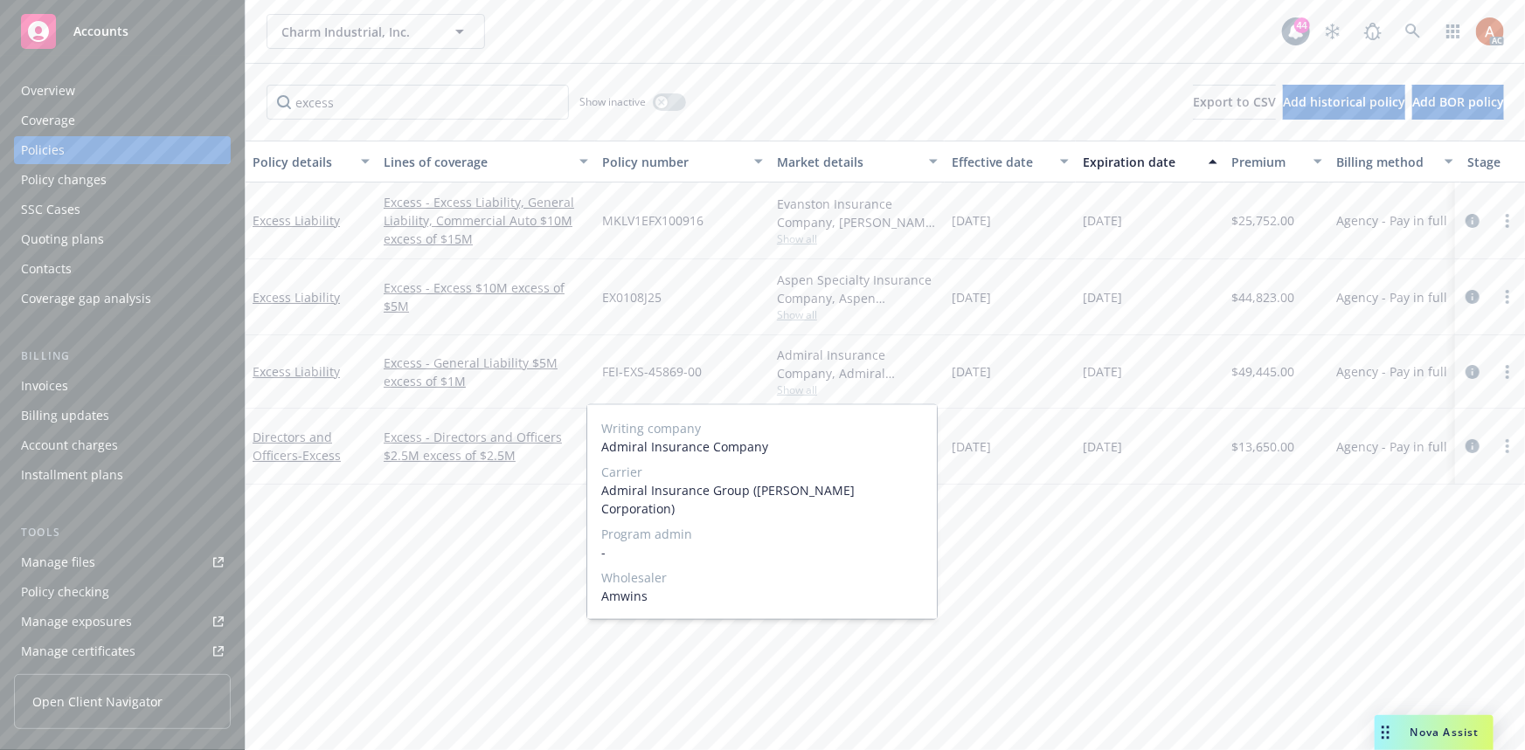
click at [817, 386] on span "Show all" at bounding box center [857, 390] width 161 height 15
click at [809, 467] on span "Show all" at bounding box center [857, 465] width 161 height 15
click at [550, 104] on input "excess" at bounding box center [417, 102] width 302 height 35
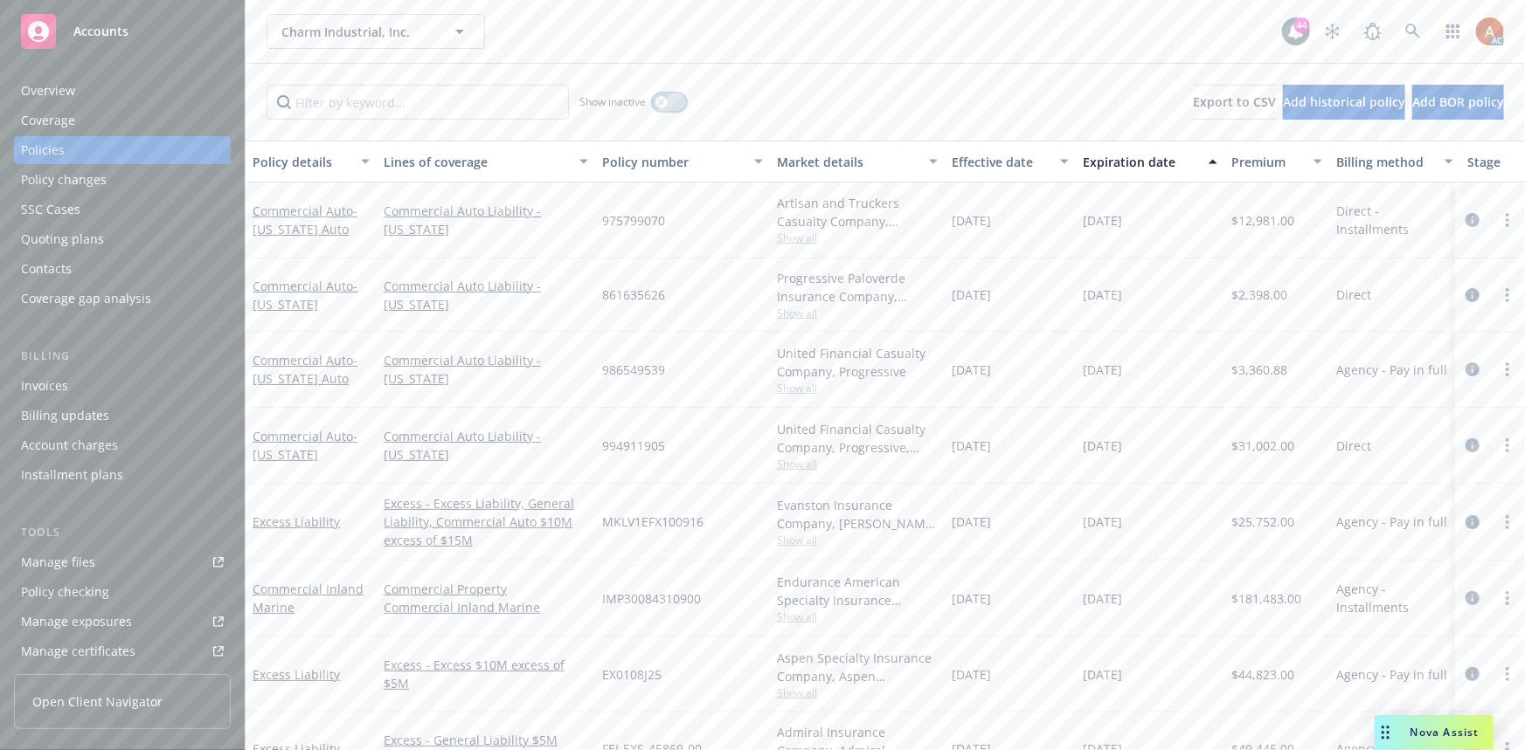
click at [681, 104] on button "button" at bounding box center [669, 101] width 33 height 17
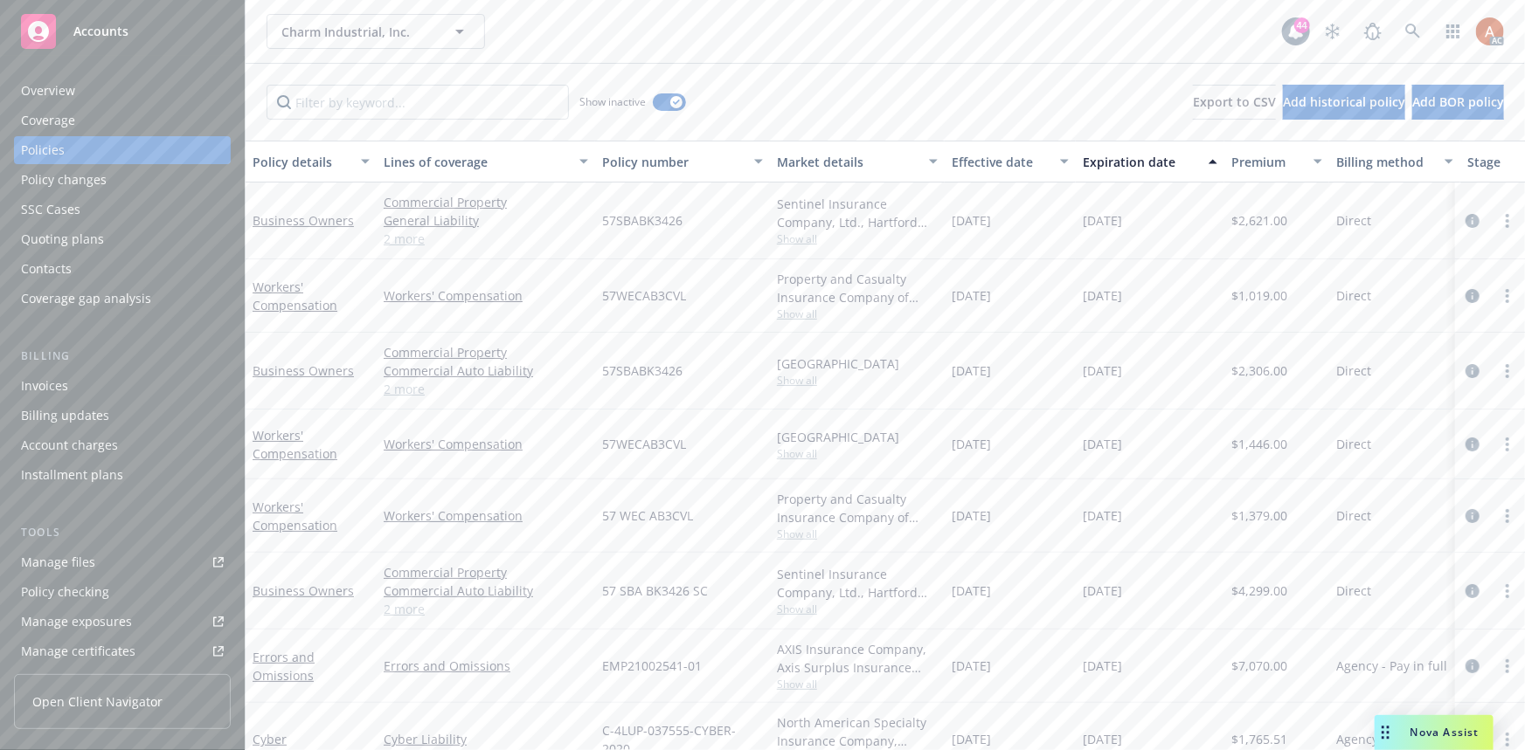
click at [975, 162] on div "Effective date" at bounding box center [1000, 162] width 98 height 18
click at [976, 162] on div "Effective date" at bounding box center [1000, 162] width 98 height 18
